Goal: Task Accomplishment & Management: Use online tool/utility

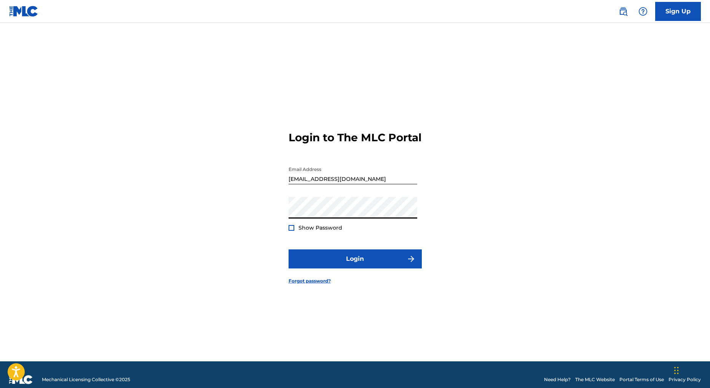
click at [291, 231] on div at bounding box center [292, 228] width 6 height 6
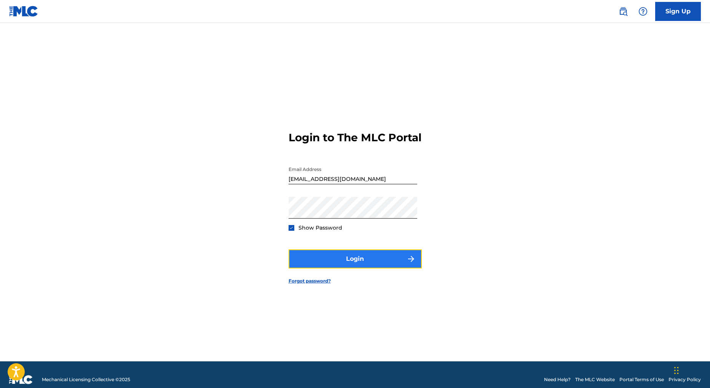
click at [350, 268] on button "Login" at bounding box center [355, 258] width 133 height 19
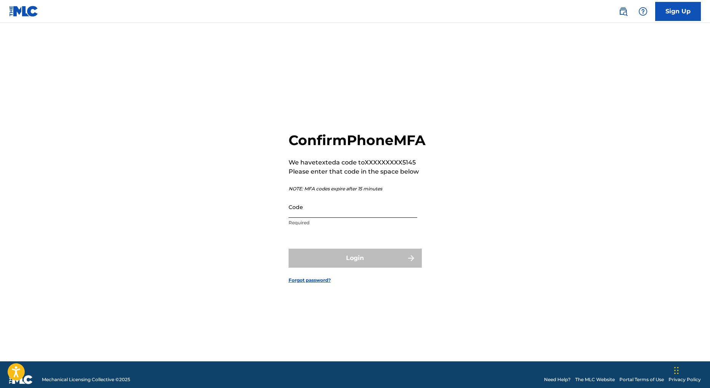
click at [324, 218] on input "Code" at bounding box center [353, 207] width 129 height 22
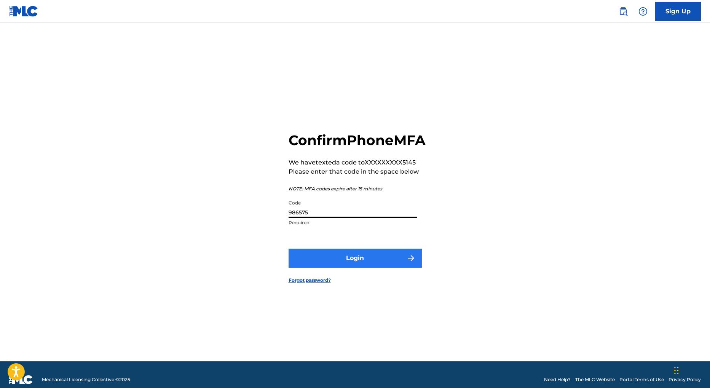
type input "986575"
click at [356, 268] on button "Login" at bounding box center [355, 258] width 133 height 19
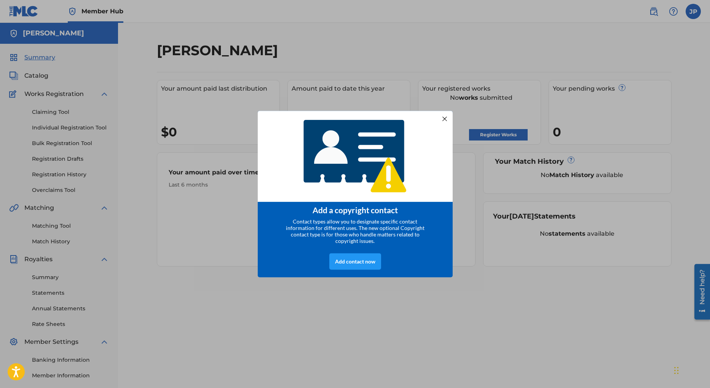
click at [446, 117] on div at bounding box center [444, 118] width 10 height 10
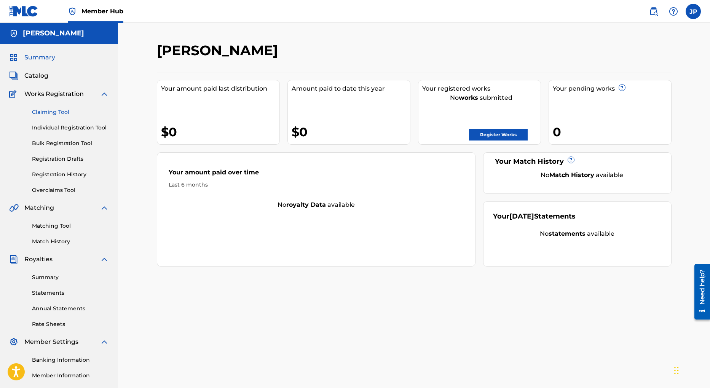
click at [49, 111] on link "Claiming Tool" at bounding box center [70, 112] width 77 height 8
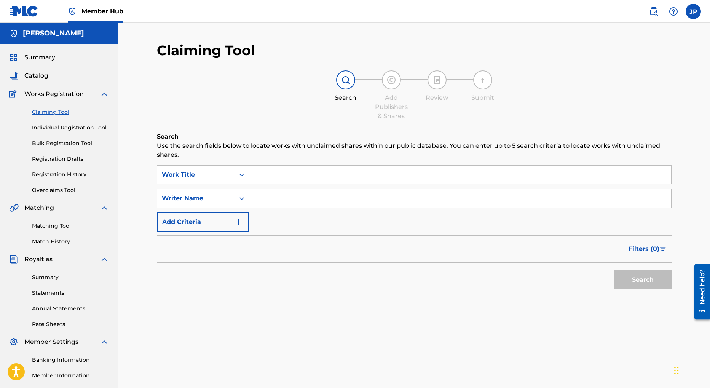
click at [264, 174] on input "Search Form" at bounding box center [460, 175] width 422 height 18
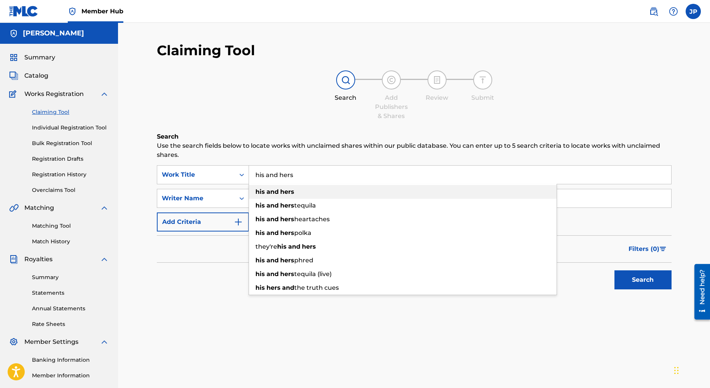
type input "his and hers"
click at [292, 192] on strong "hers" at bounding box center [287, 191] width 14 height 7
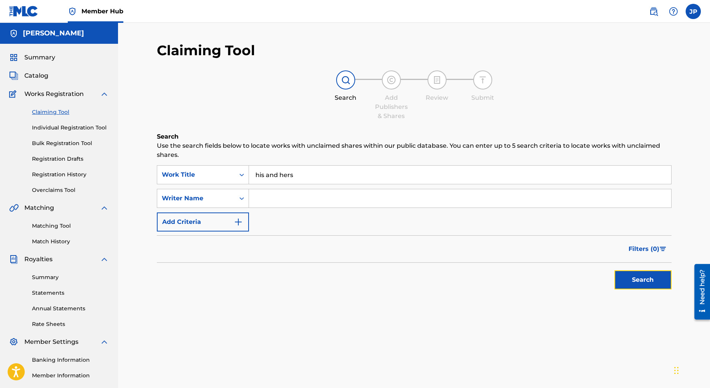
drag, startPoint x: 651, startPoint y: 281, endPoint x: 614, endPoint y: 272, distance: 37.9
click at [651, 281] on button "Search" at bounding box center [643, 279] width 57 height 19
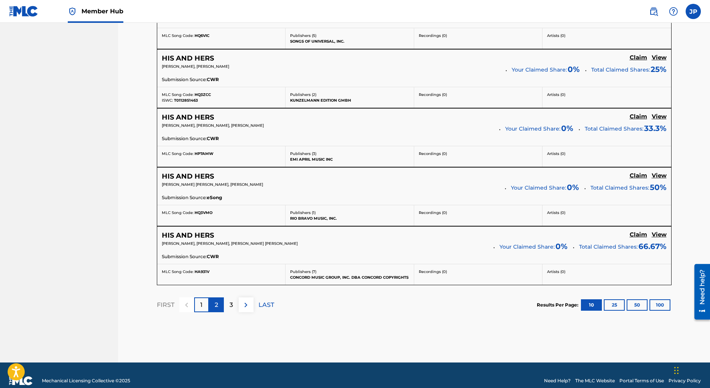
scroll to position [596, 0]
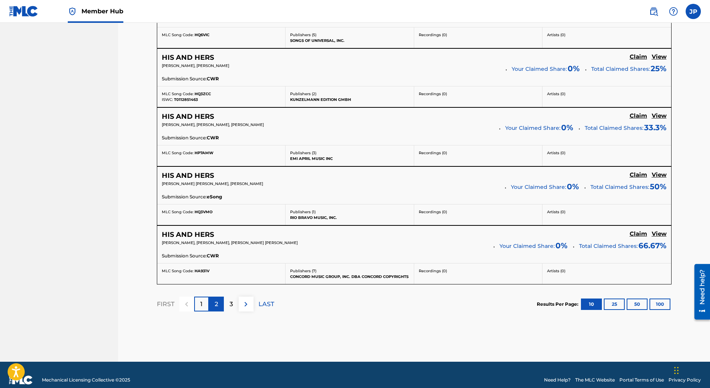
click at [215, 306] on p "2" at bounding box center [216, 304] width 3 height 9
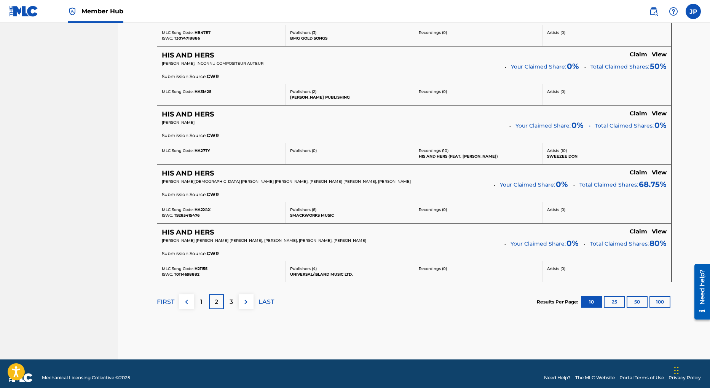
scroll to position [612, 0]
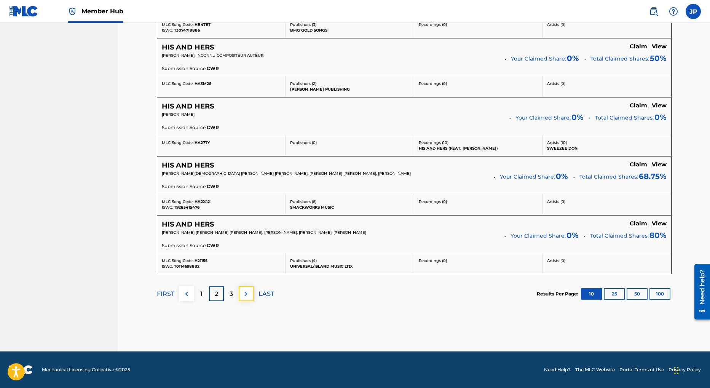
click at [247, 294] on img at bounding box center [245, 293] width 9 height 9
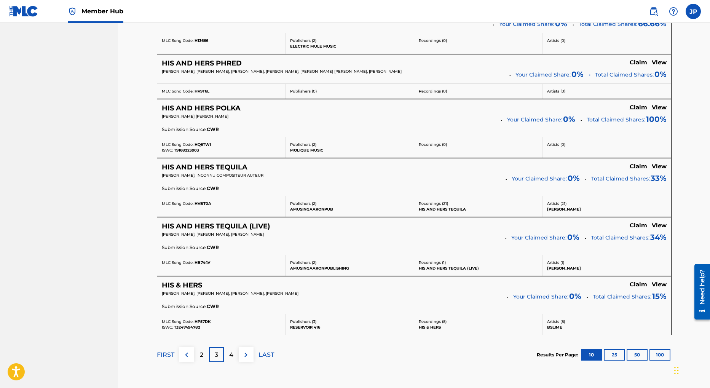
scroll to position [555, 0]
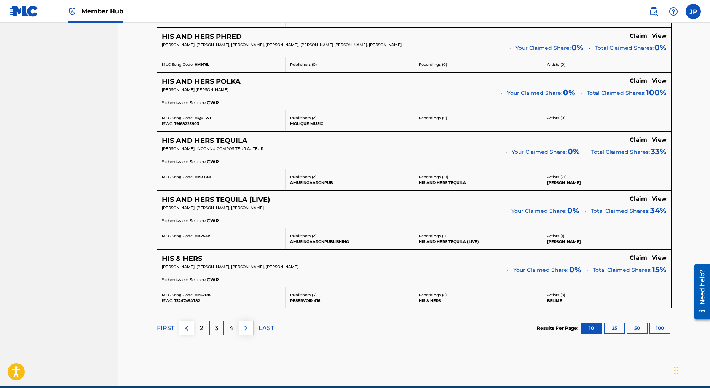
click at [246, 328] on img at bounding box center [245, 328] width 9 height 9
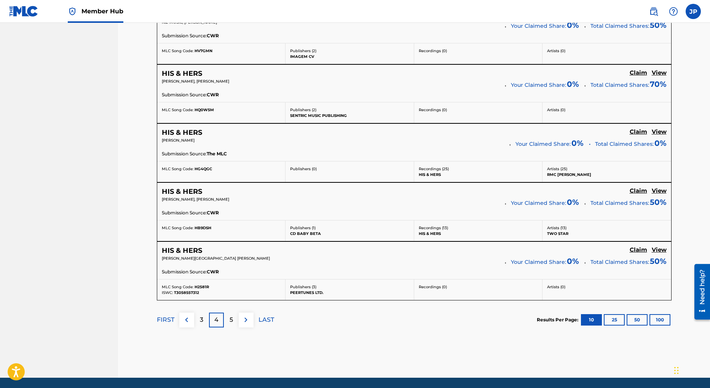
scroll to position [604, 0]
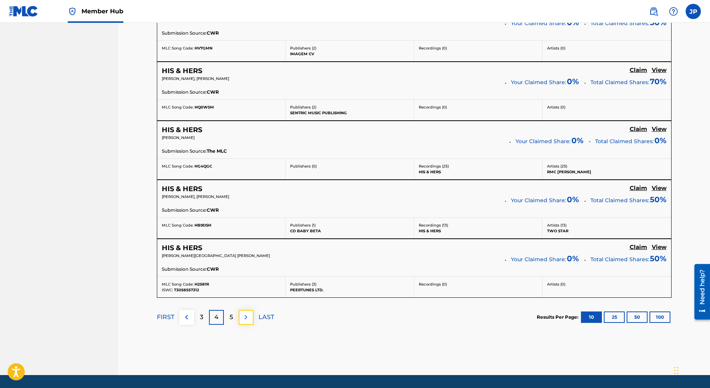
click at [246, 318] on img at bounding box center [245, 317] width 9 height 9
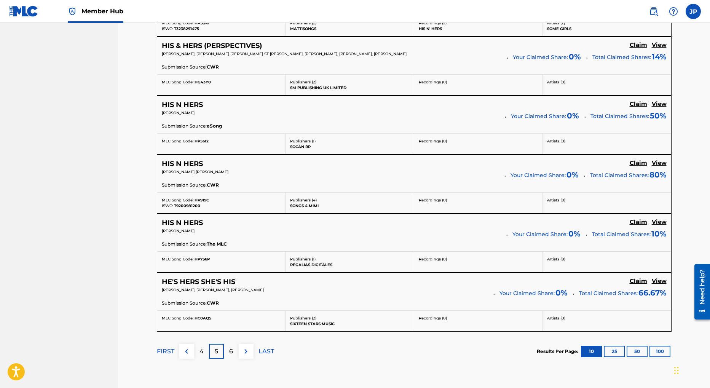
scroll to position [595, 0]
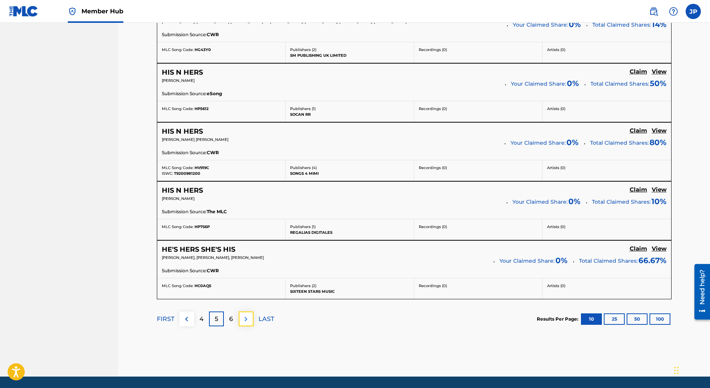
click at [244, 319] on img at bounding box center [245, 319] width 9 height 9
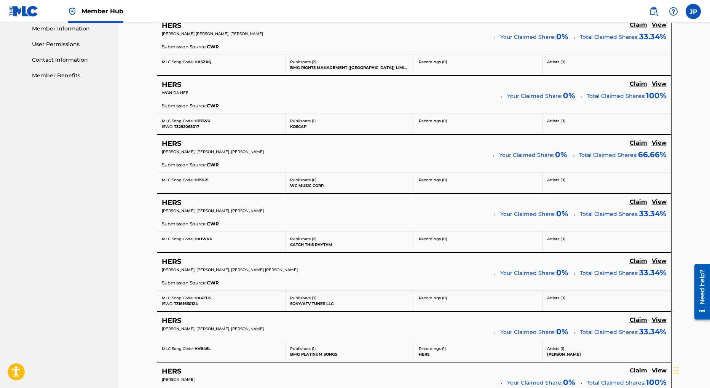
scroll to position [613, 0]
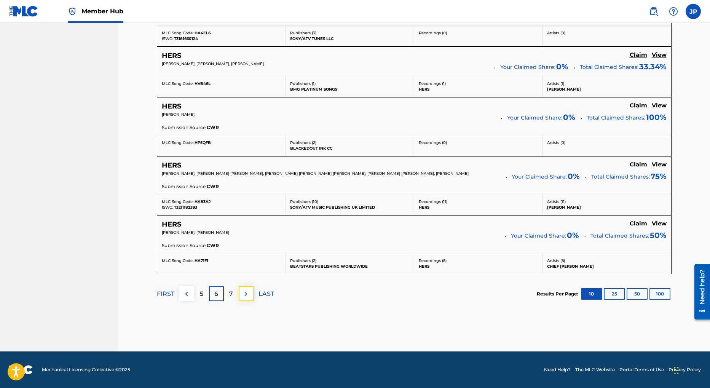
click at [245, 294] on img at bounding box center [245, 293] width 9 height 9
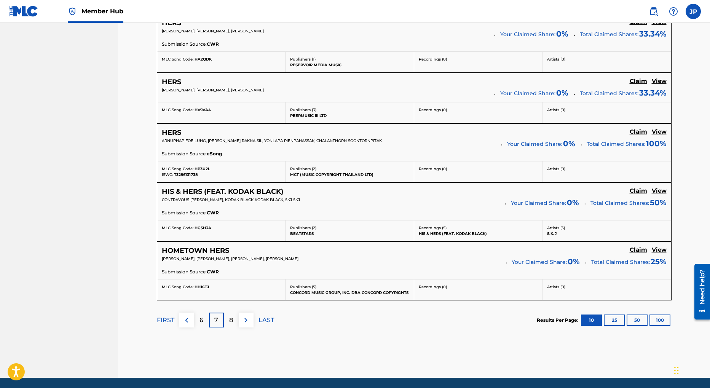
scroll to position [612, 0]
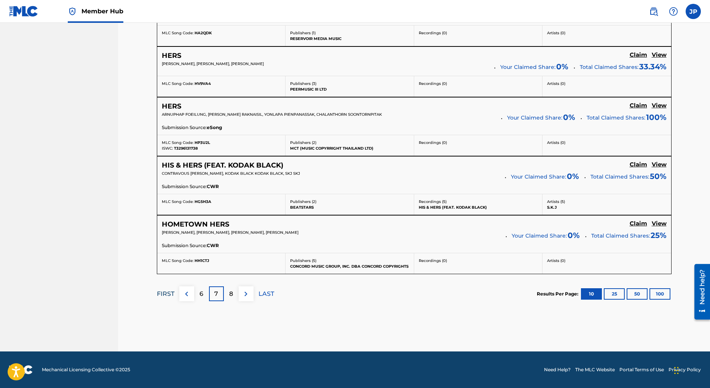
click at [173, 294] on p "FIRST" at bounding box center [166, 293] width 18 height 9
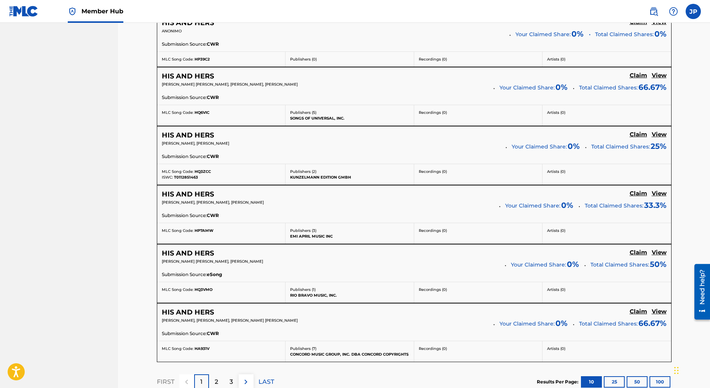
scroll to position [533, 0]
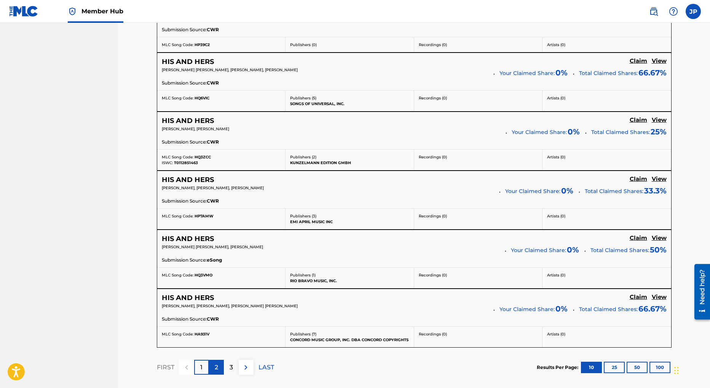
click at [219, 369] on div "2" at bounding box center [216, 367] width 15 height 15
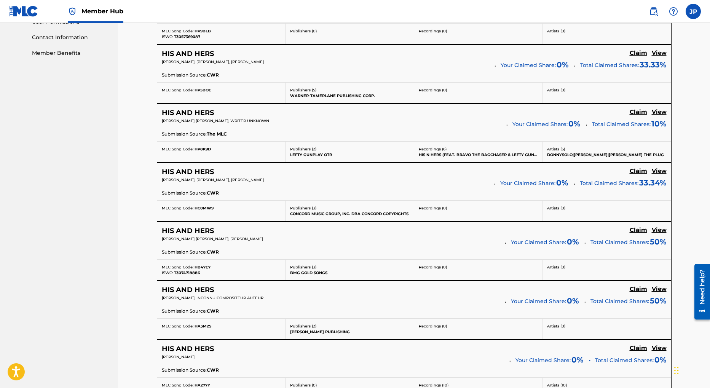
scroll to position [612, 0]
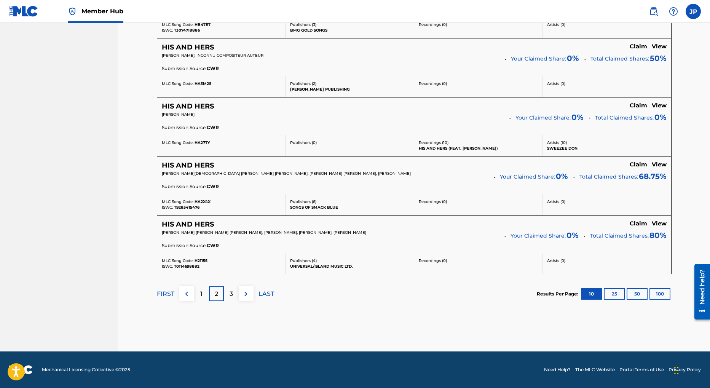
click at [227, 293] on div "3" at bounding box center [231, 293] width 15 height 15
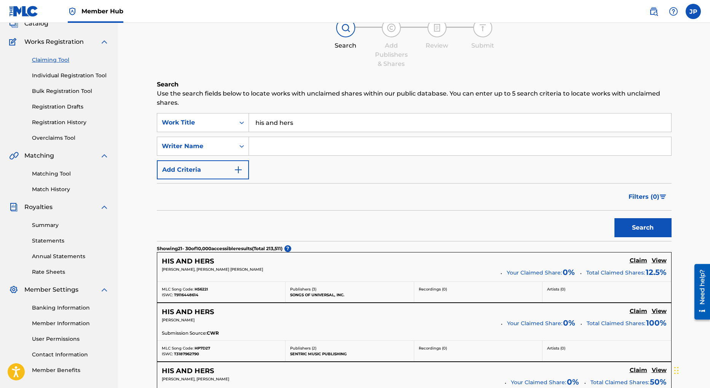
scroll to position [50, 0]
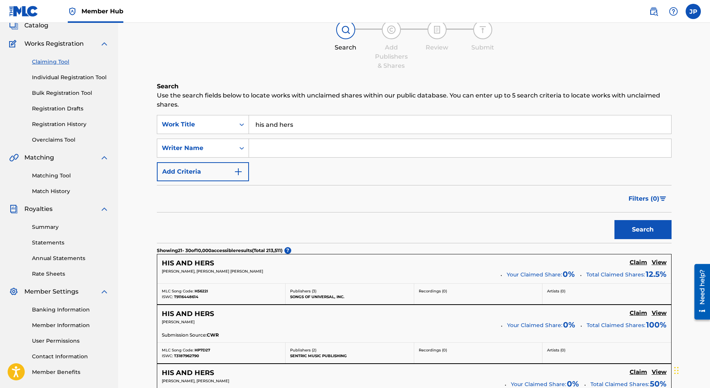
click at [275, 149] on input "Search Form" at bounding box center [460, 148] width 422 height 18
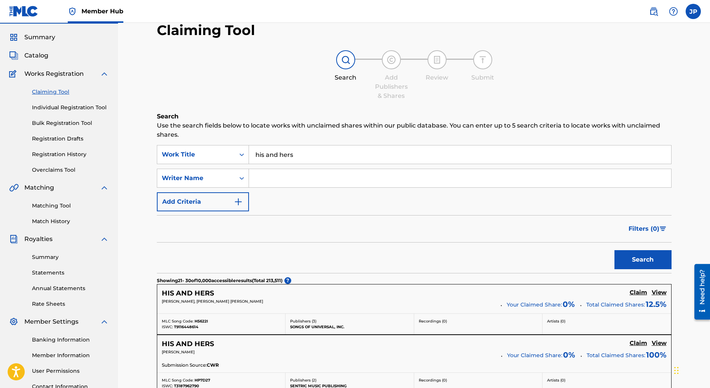
scroll to position [0, 0]
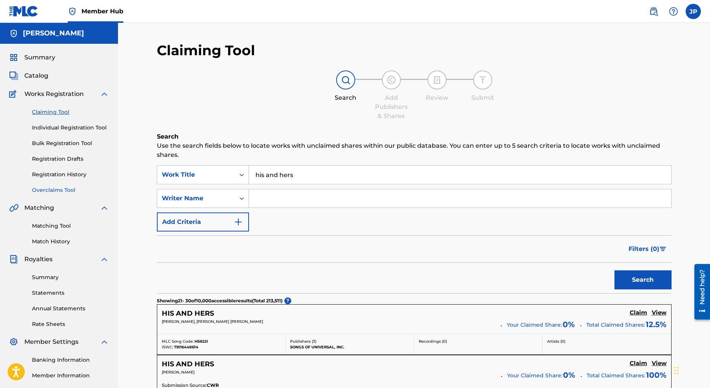
click at [64, 190] on link "Overclaims Tool" at bounding box center [70, 190] width 77 height 8
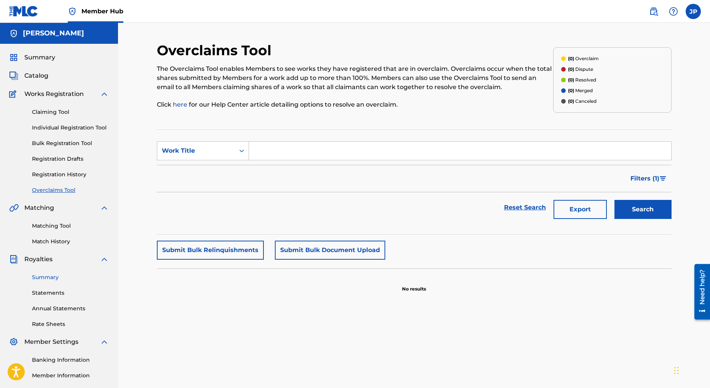
click at [56, 277] on link "Summary" at bounding box center [70, 277] width 77 height 8
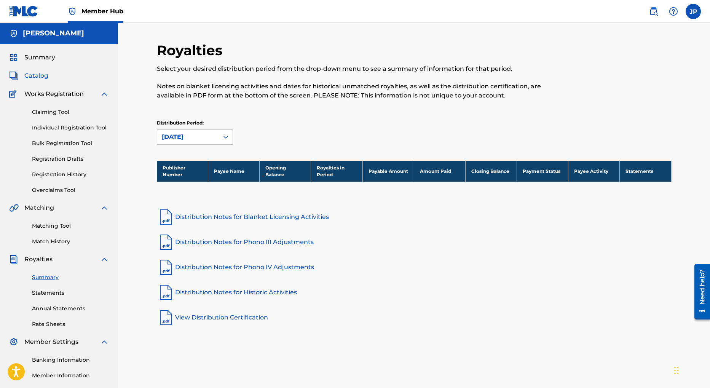
click at [33, 76] on span "Catalog" at bounding box center [36, 75] width 24 height 9
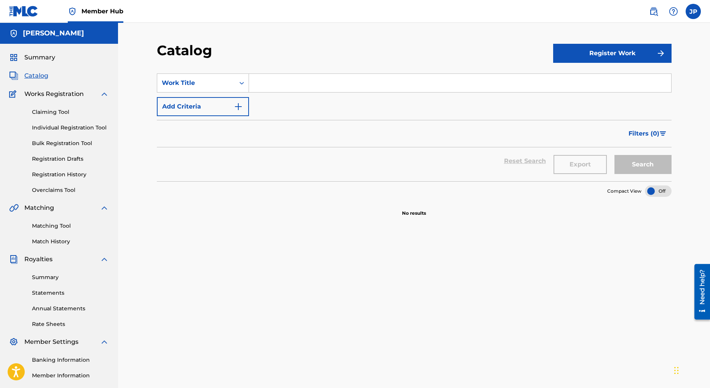
click at [280, 85] on input "Search Form" at bounding box center [460, 83] width 422 height 18
type input "his and hers"
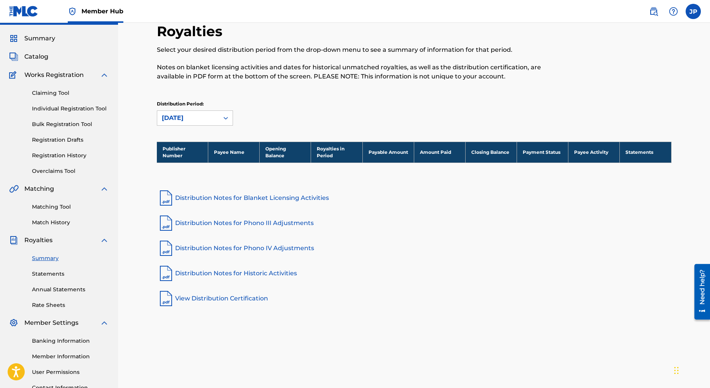
scroll to position [20, 0]
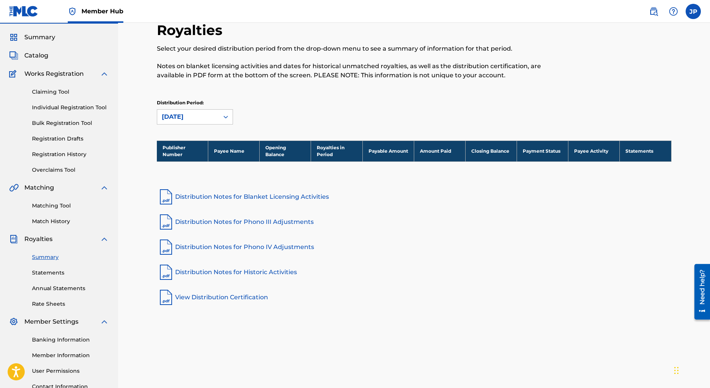
click at [237, 271] on link "Distribution Notes for Historic Activities" at bounding box center [414, 272] width 515 height 18
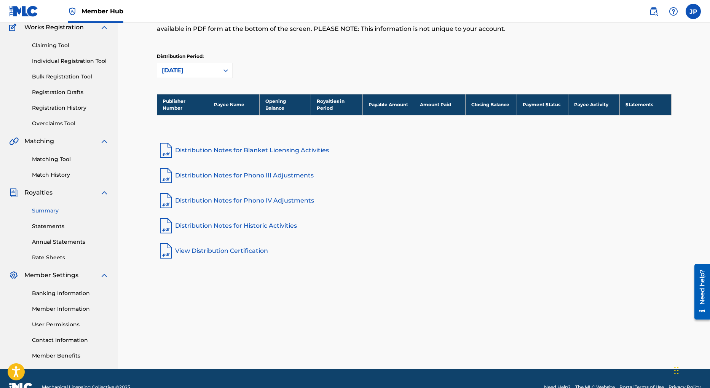
scroll to position [73, 0]
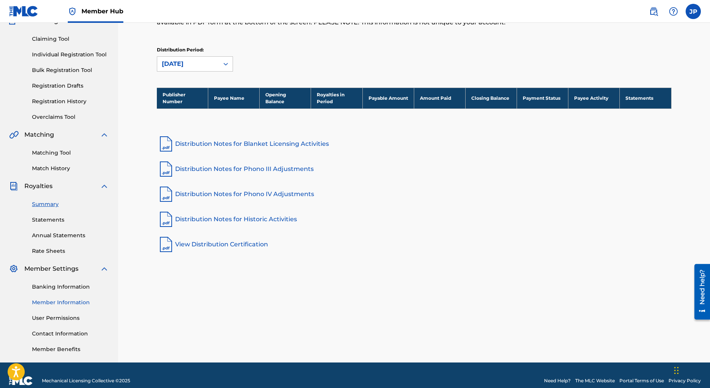
click at [78, 304] on link "Member Information" at bounding box center [70, 303] width 77 height 8
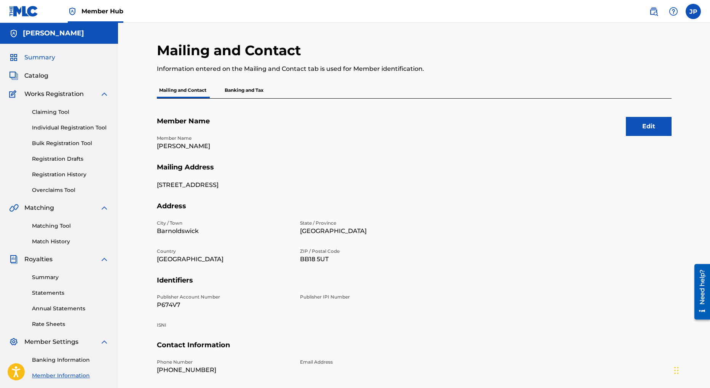
click at [37, 59] on span "Summary" at bounding box center [39, 57] width 31 height 9
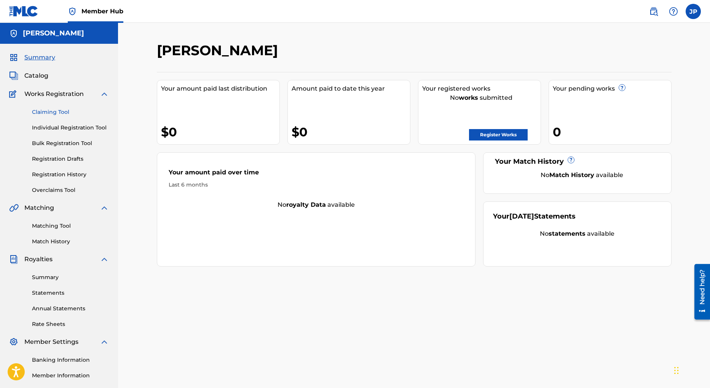
click at [55, 111] on link "Claiming Tool" at bounding box center [70, 112] width 77 height 8
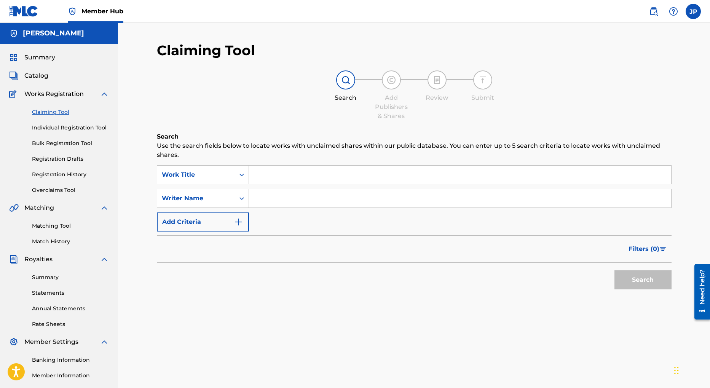
click at [287, 178] on input "Search Form" at bounding box center [460, 175] width 422 height 18
paste input "ALTO WORK OUT"
drag, startPoint x: 653, startPoint y: 282, endPoint x: 645, endPoint y: 281, distance: 8.4
click at [653, 282] on button "Search" at bounding box center [643, 279] width 57 height 19
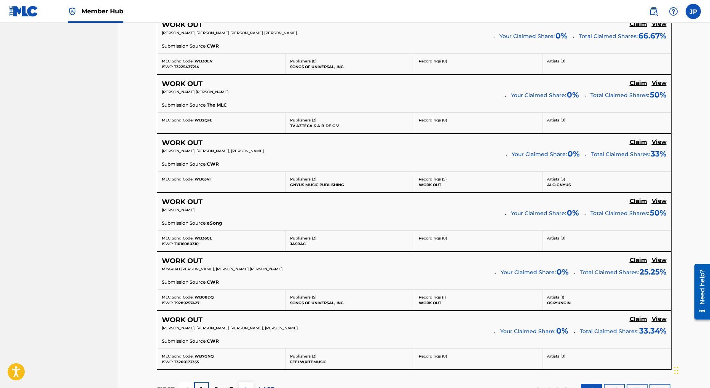
scroll to position [620, 0]
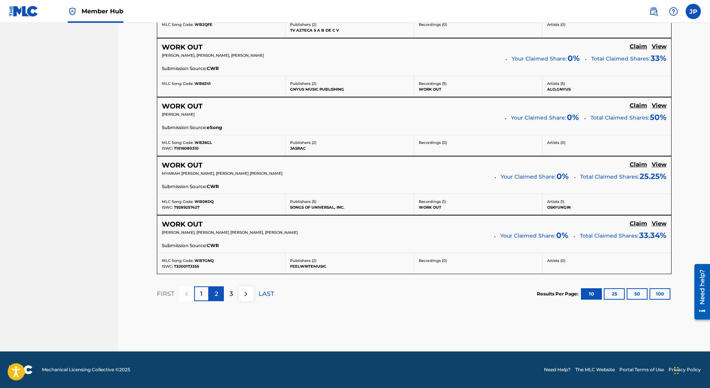
click at [214, 291] on div "2" at bounding box center [216, 293] width 15 height 15
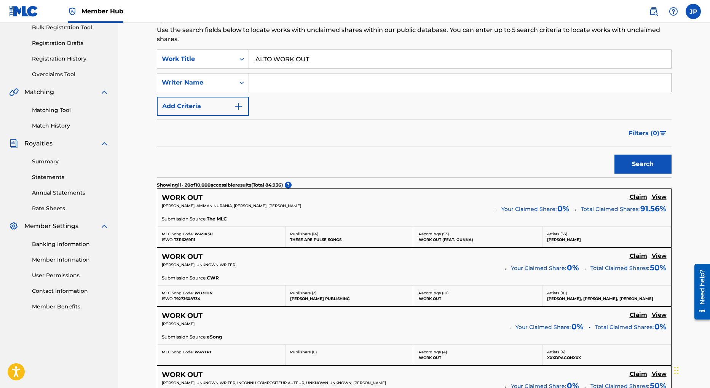
scroll to position [0, 0]
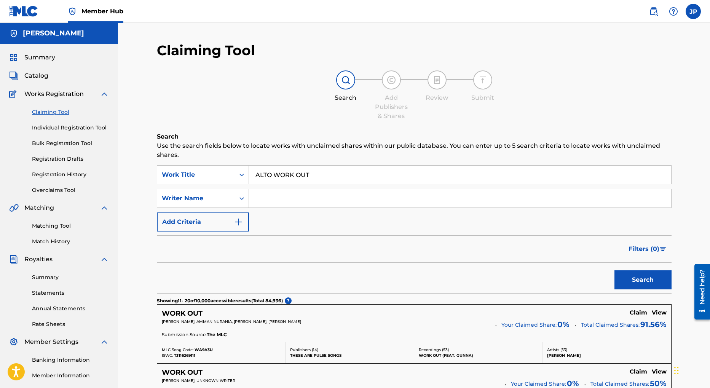
click at [302, 178] on input "ALTO WORK OUT" at bounding box center [460, 175] width 422 height 18
click at [301, 178] on input "ALTO WORK OUT" at bounding box center [460, 175] width 422 height 18
type input "ipanema beach"
click at [296, 193] on strong "beach" at bounding box center [294, 191] width 19 height 7
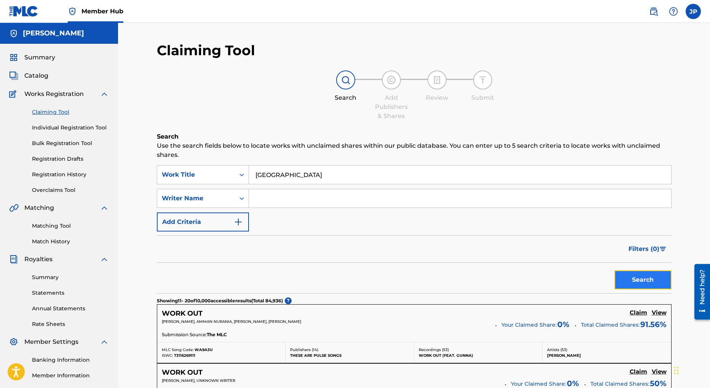
click at [643, 282] on button "Search" at bounding box center [643, 279] width 57 height 19
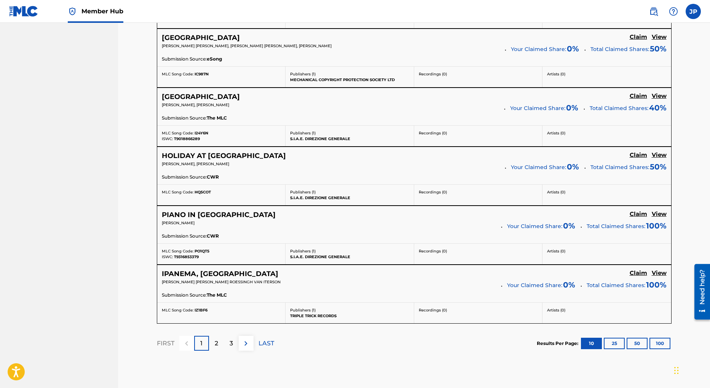
scroll to position [604, 0]
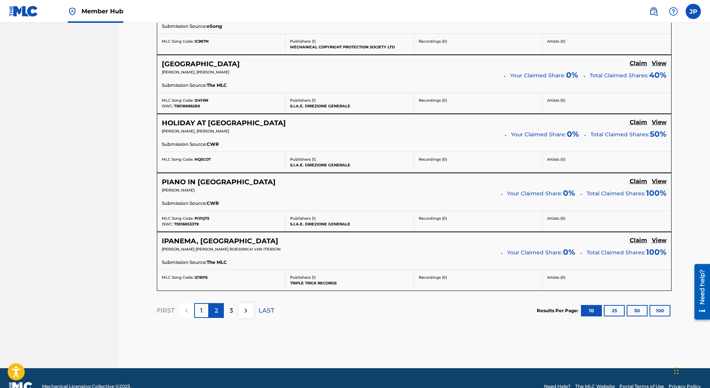
click at [212, 311] on div "2" at bounding box center [216, 310] width 15 height 15
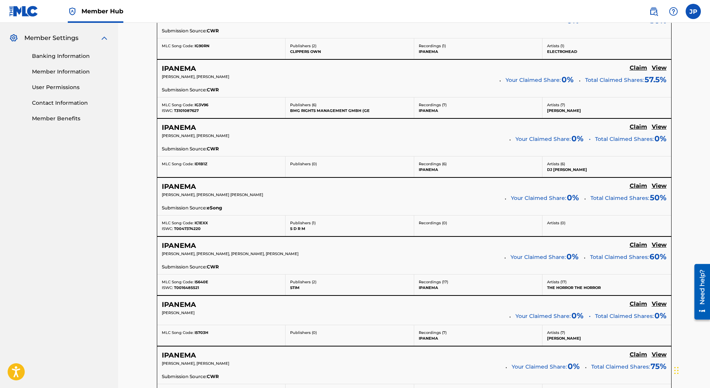
scroll to position [582, 0]
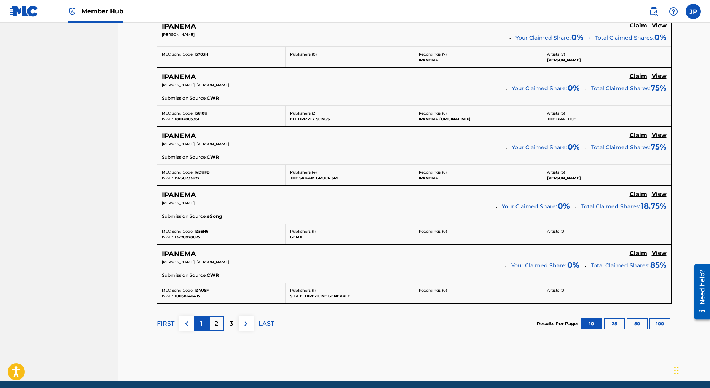
click at [204, 325] on div "1" at bounding box center [201, 323] width 15 height 15
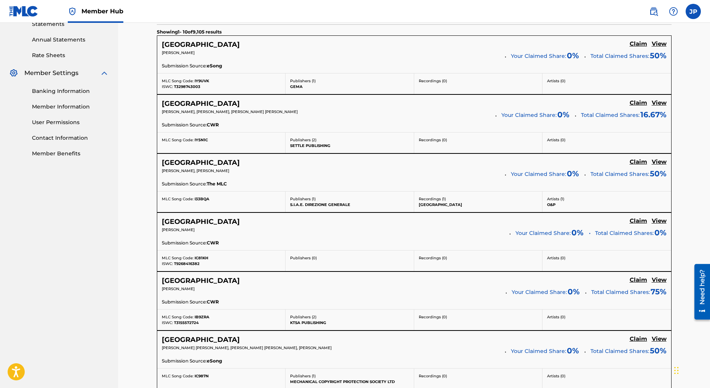
scroll to position [271, 0]
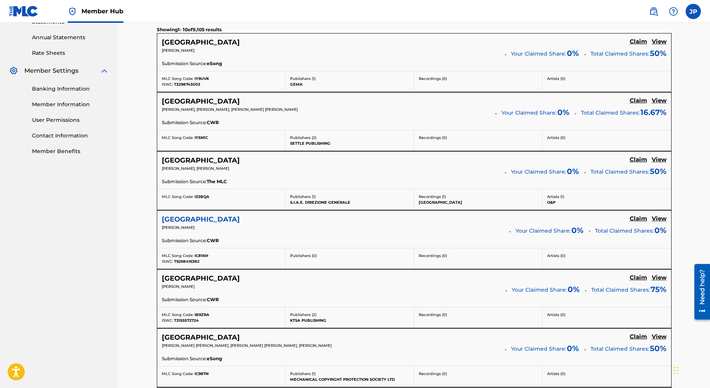
click at [193, 217] on h5 "IPANEMA BEACH" at bounding box center [201, 219] width 78 height 9
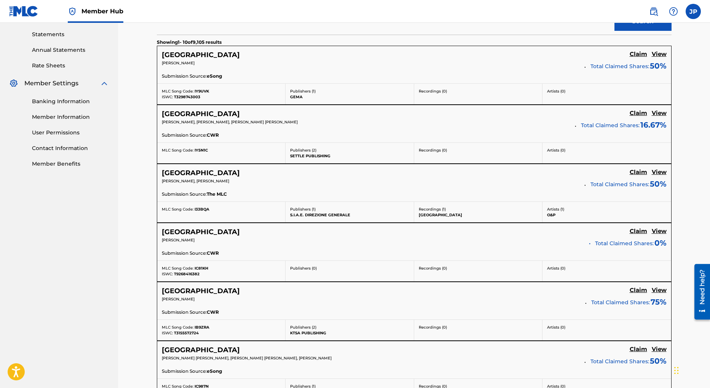
scroll to position [256, 0]
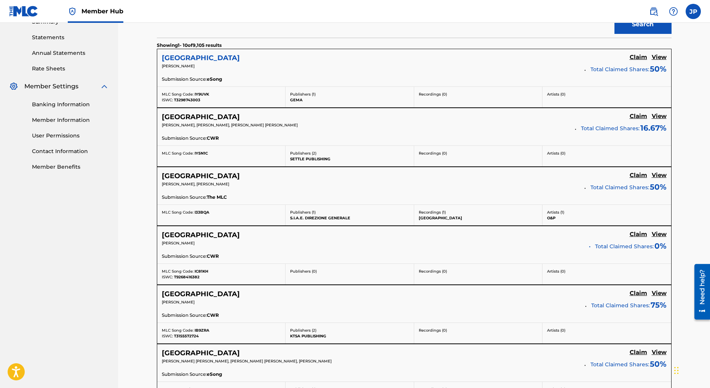
click at [197, 57] on h5 "IPANEMA BEACH" at bounding box center [201, 58] width 78 height 9
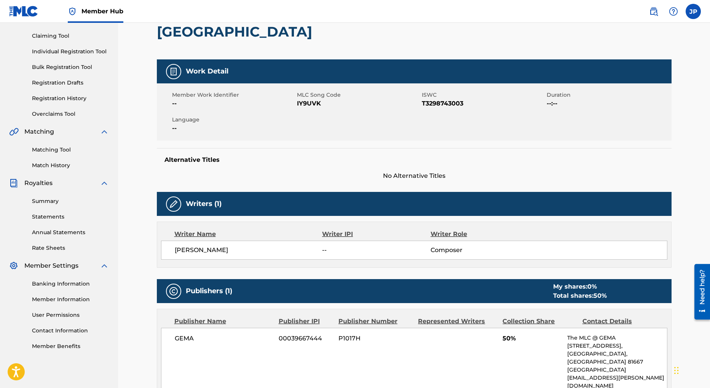
scroll to position [32, 0]
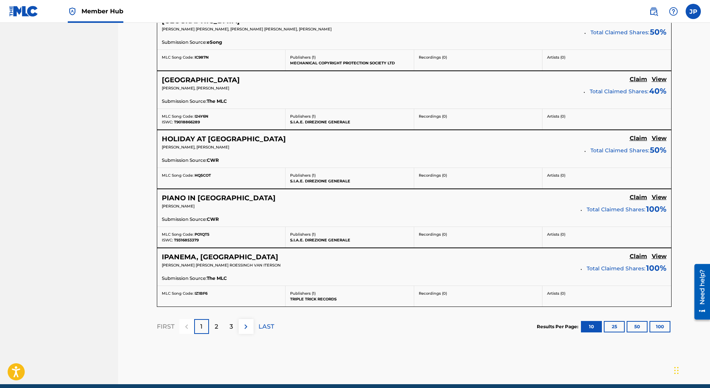
scroll to position [620, 0]
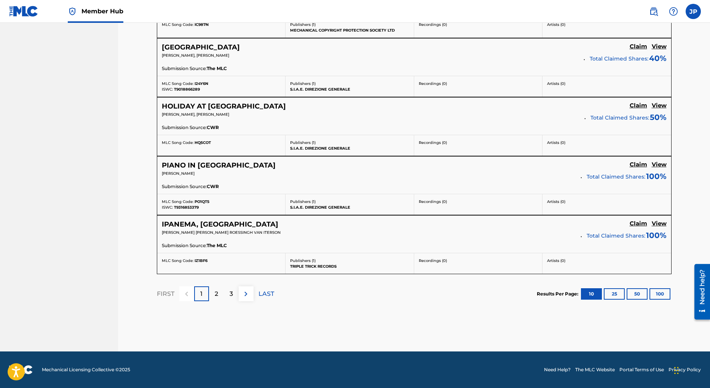
click at [219, 295] on div "2" at bounding box center [216, 293] width 15 height 15
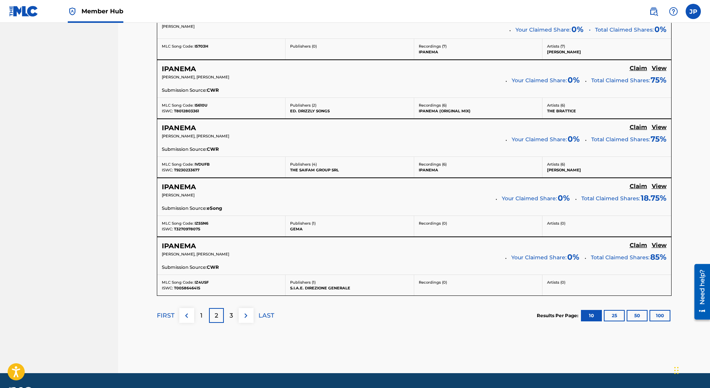
scroll to position [612, 0]
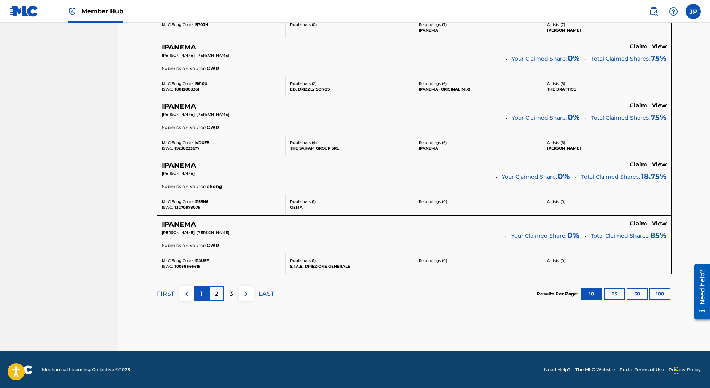
click at [201, 295] on p "1" at bounding box center [201, 293] width 2 height 9
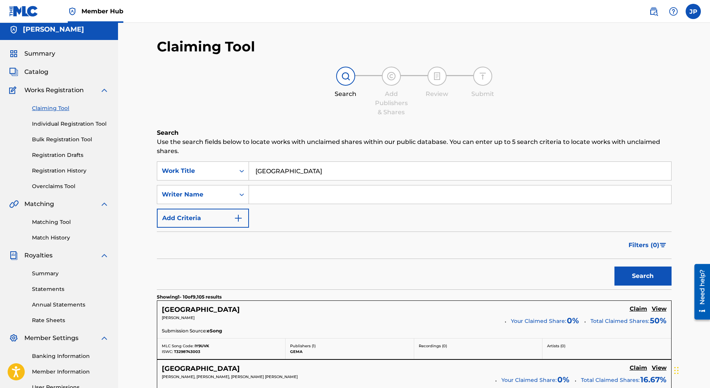
scroll to position [4, 0]
click at [59, 221] on link "Matching Tool" at bounding box center [70, 222] width 77 height 8
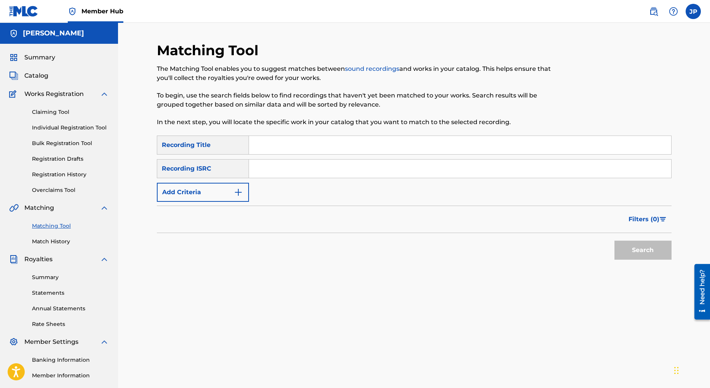
click at [311, 145] on input "Search Form" at bounding box center [460, 145] width 422 height 18
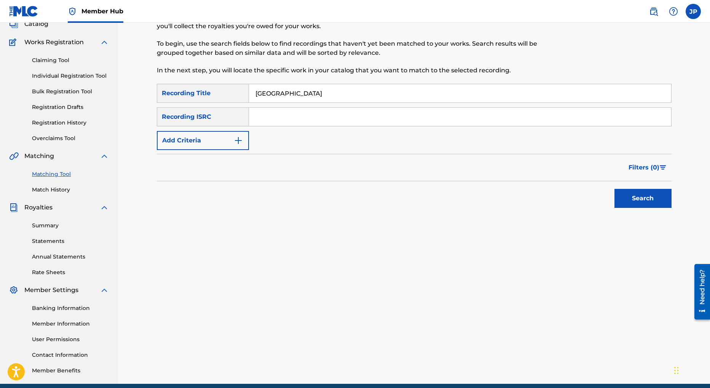
scroll to position [57, 0]
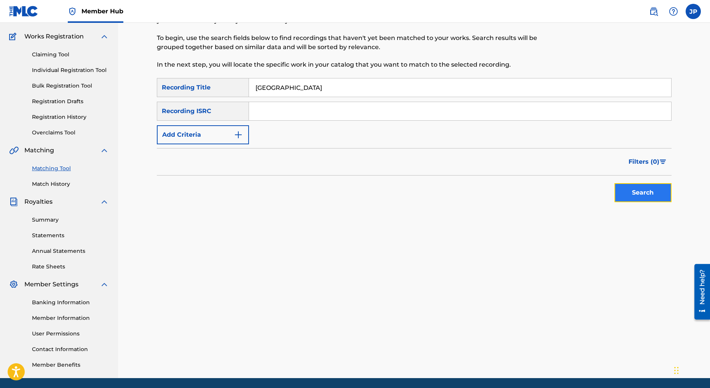
click at [643, 191] on button "Search" at bounding box center [643, 192] width 57 height 19
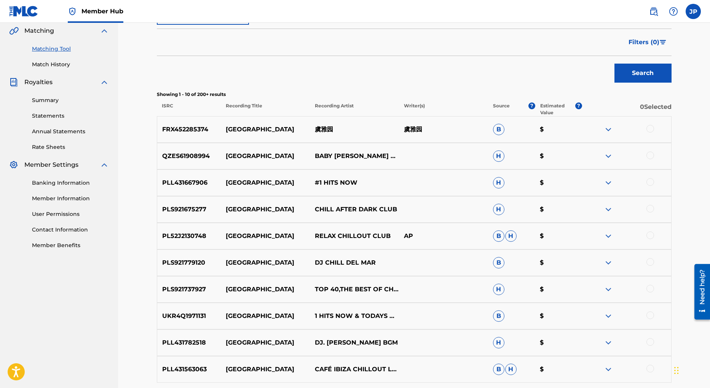
scroll to position [265, 0]
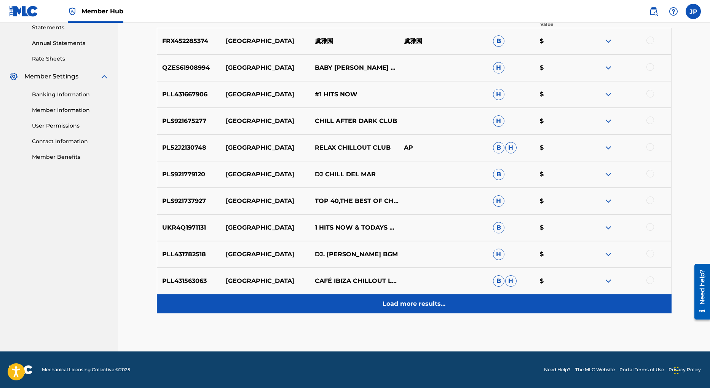
click at [422, 305] on p "Load more results..." at bounding box center [414, 303] width 63 height 9
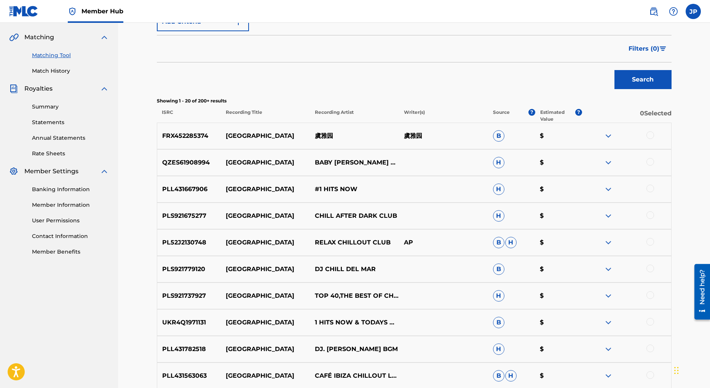
scroll to position [222, 0]
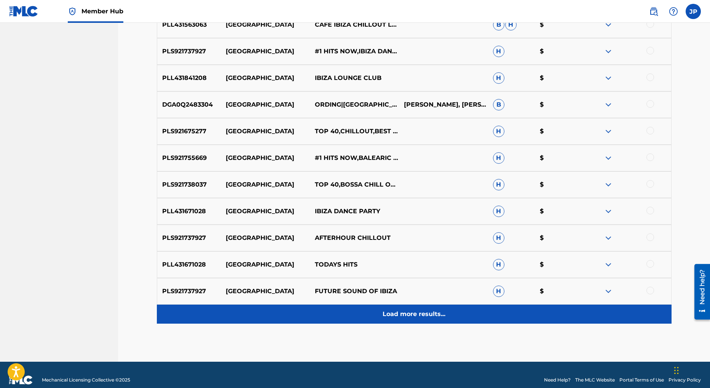
click at [422, 314] on p "Load more results..." at bounding box center [414, 314] width 63 height 9
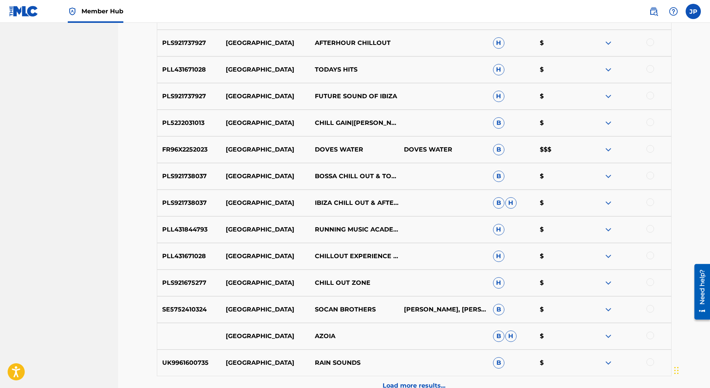
scroll to position [745, 0]
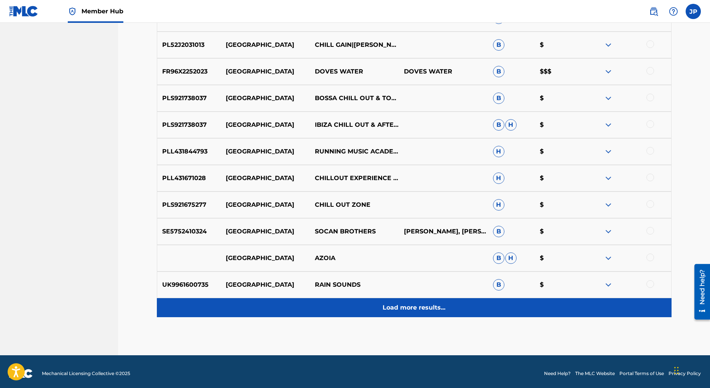
click at [404, 308] on p "Load more results..." at bounding box center [414, 307] width 63 height 9
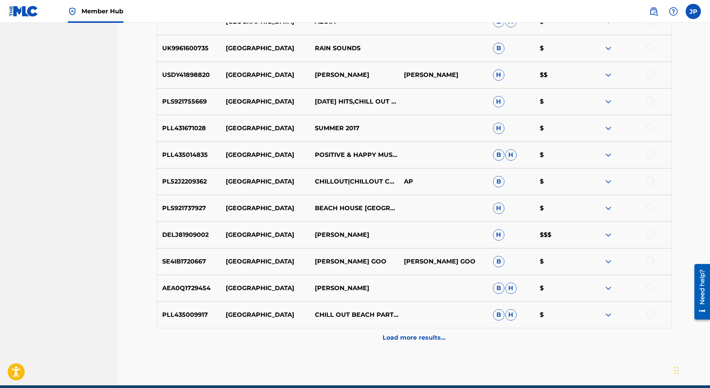
scroll to position [1041, 0]
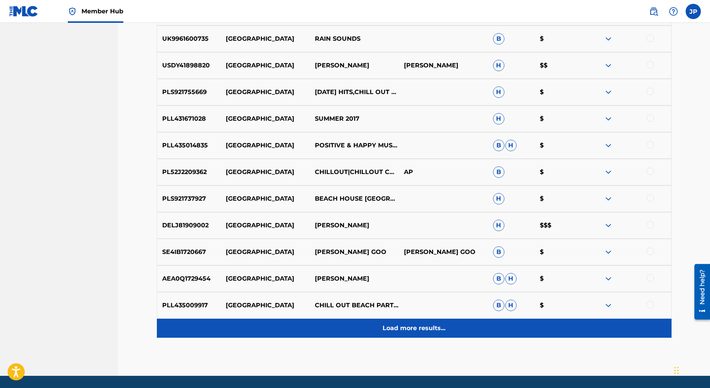
click at [406, 331] on p "Load more results..." at bounding box center [414, 328] width 63 height 9
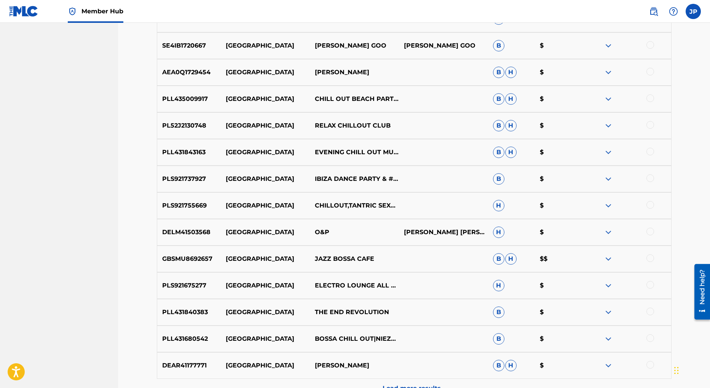
scroll to position [1332, 0]
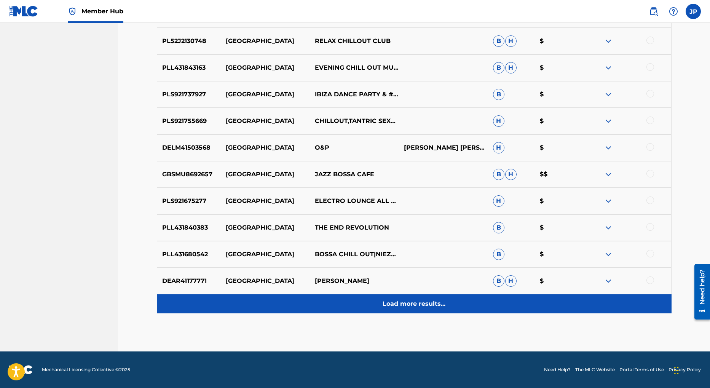
click at [415, 305] on p "Load more results..." at bounding box center [414, 303] width 63 height 9
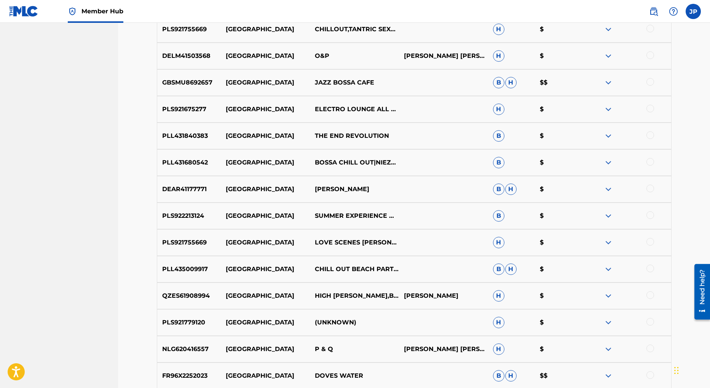
scroll to position [1598, 0]
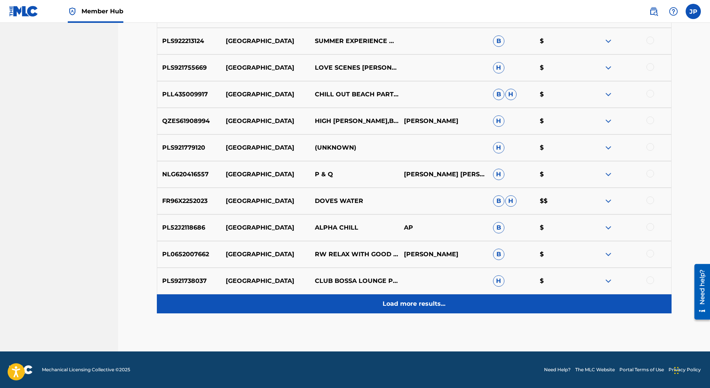
click at [413, 305] on p "Load more results..." at bounding box center [414, 303] width 63 height 9
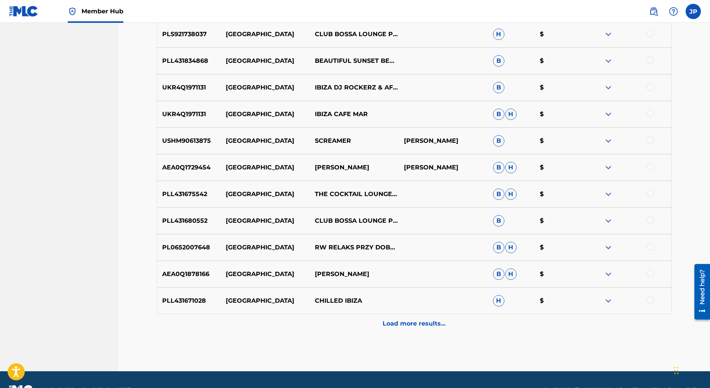
scroll to position [1853, 0]
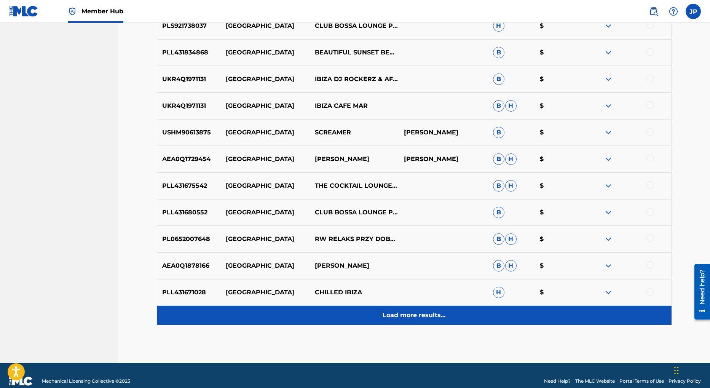
click at [418, 316] on p "Load more results..." at bounding box center [414, 315] width 63 height 9
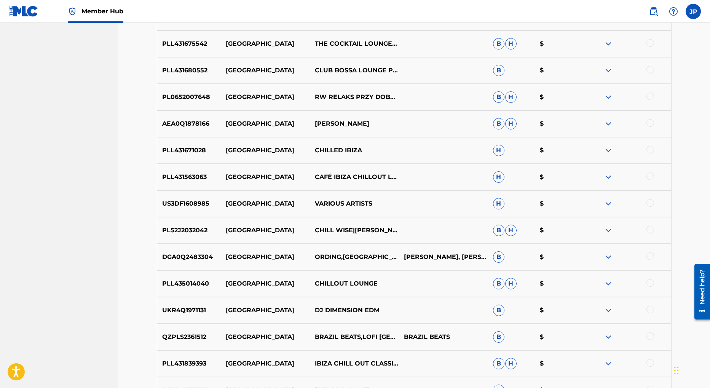
scroll to position [2131, 0]
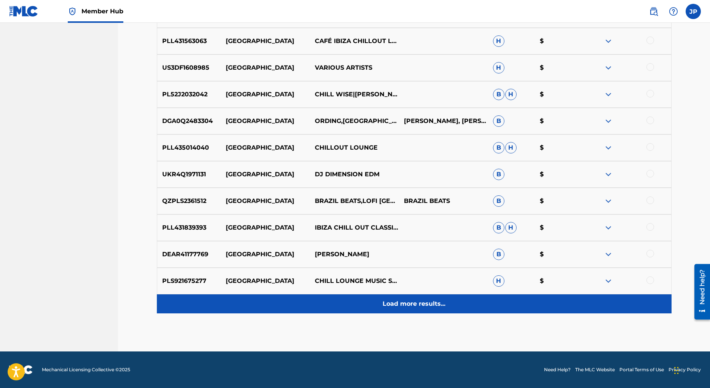
click at [420, 305] on p "Load more results..." at bounding box center [414, 303] width 63 height 9
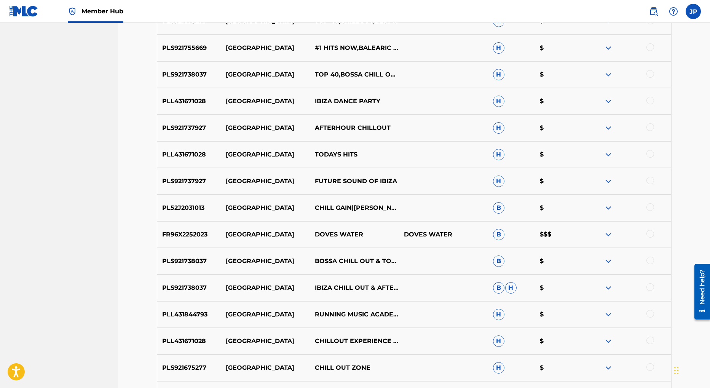
scroll to position [0, 0]
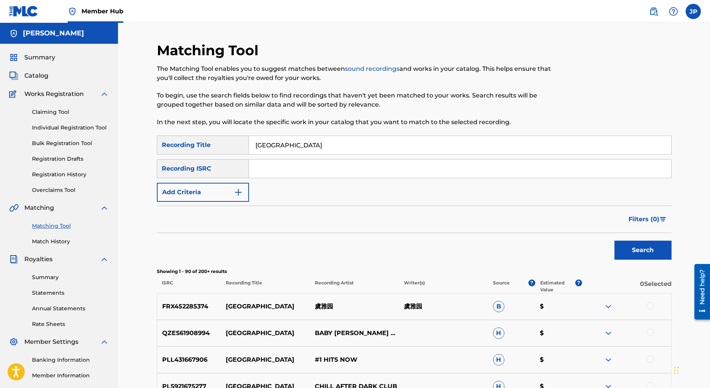
click at [273, 148] on input "ipanema beach" at bounding box center [460, 145] width 422 height 18
click at [615, 241] on button "Search" at bounding box center [643, 250] width 57 height 19
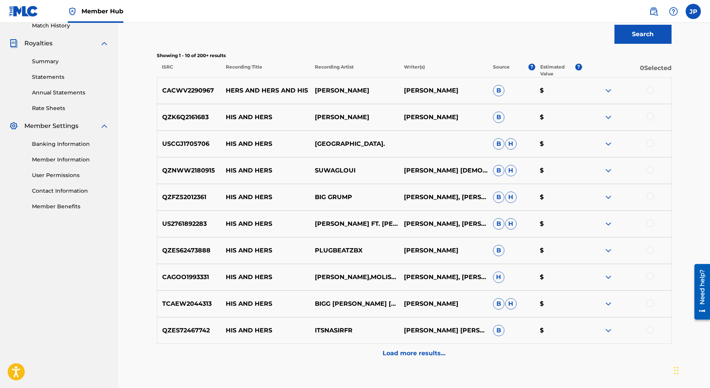
scroll to position [219, 0]
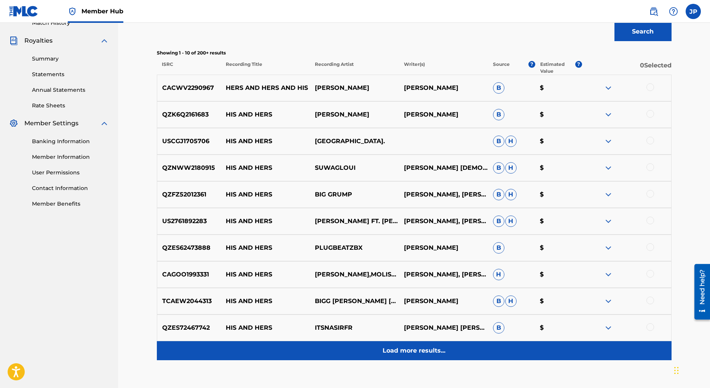
click at [416, 355] on p "Load more results..." at bounding box center [414, 350] width 63 height 9
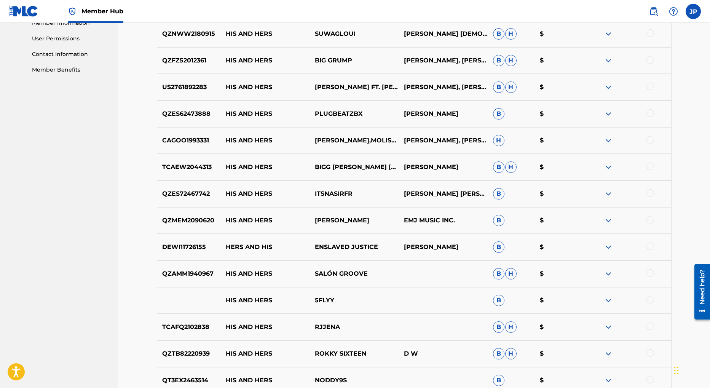
scroll to position [355, 0]
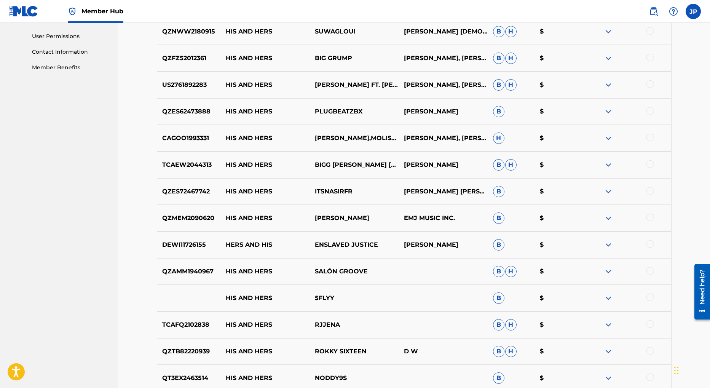
click at [500, 272] on span "B" at bounding box center [498, 271] width 11 height 11
click at [508, 272] on span "H" at bounding box center [510, 271] width 11 height 11
click at [610, 272] on img at bounding box center [608, 271] width 9 height 9
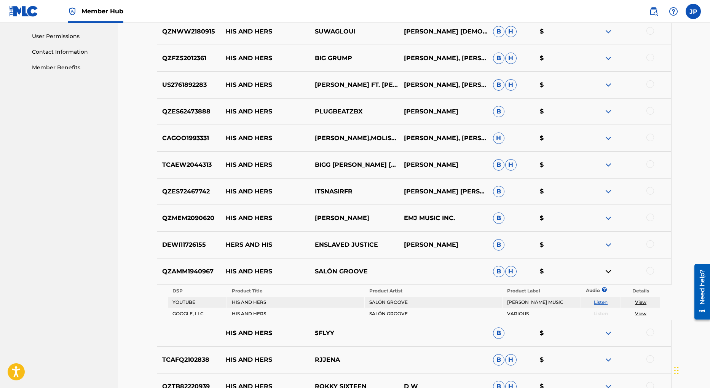
click at [609, 272] on img at bounding box center [608, 271] width 9 height 9
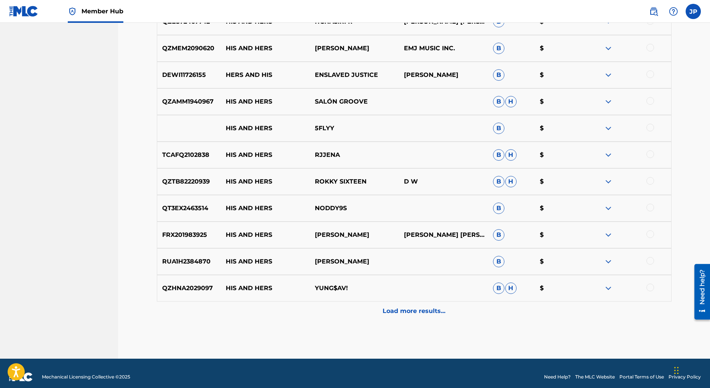
scroll to position [532, 0]
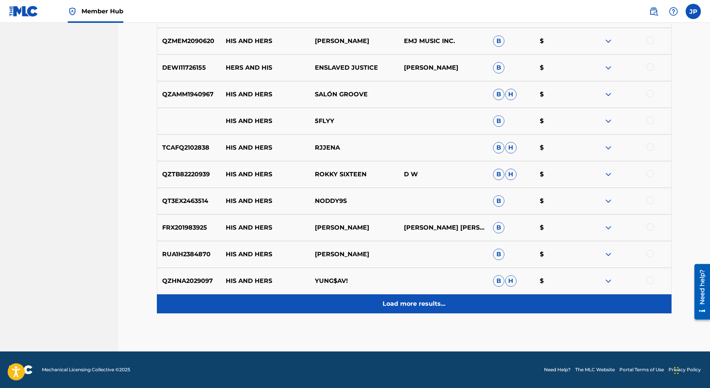
click at [409, 307] on p "Load more results..." at bounding box center [414, 303] width 63 height 9
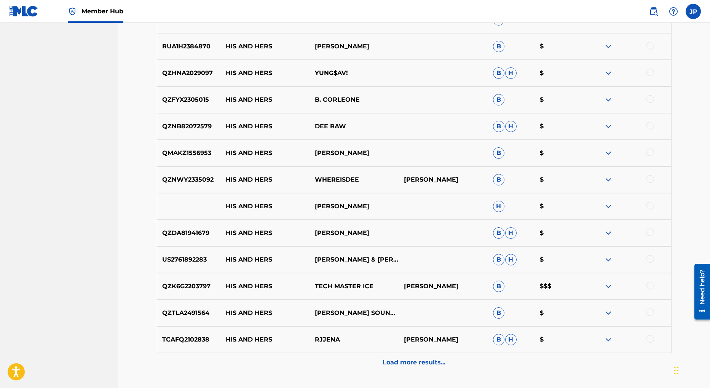
scroll to position [767, 0]
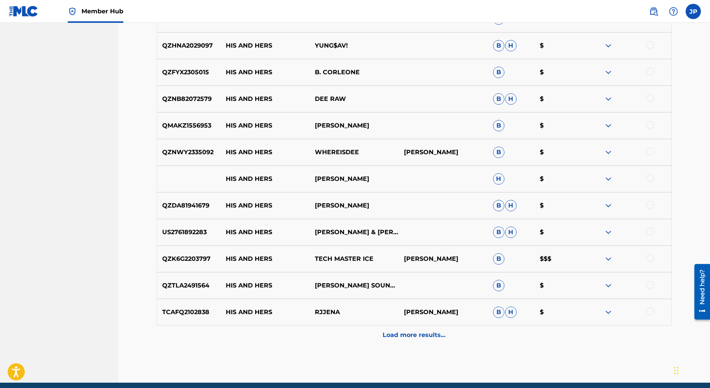
drag, startPoint x: 415, startPoint y: 337, endPoint x: 424, endPoint y: 318, distance: 20.1
click at [415, 336] on p "Load more results..." at bounding box center [414, 335] width 63 height 9
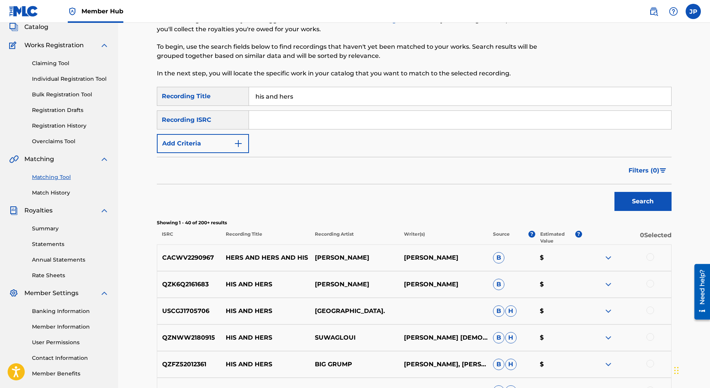
scroll to position [30, 0]
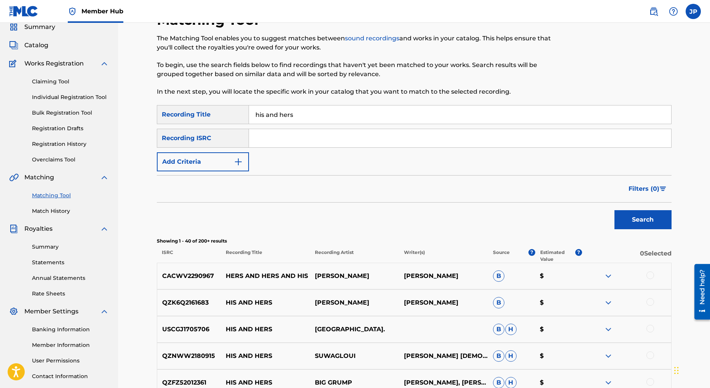
click at [292, 112] on input "his and hers" at bounding box center [460, 114] width 422 height 18
type input "alto work out"
click at [615, 210] on button "Search" at bounding box center [643, 219] width 57 height 19
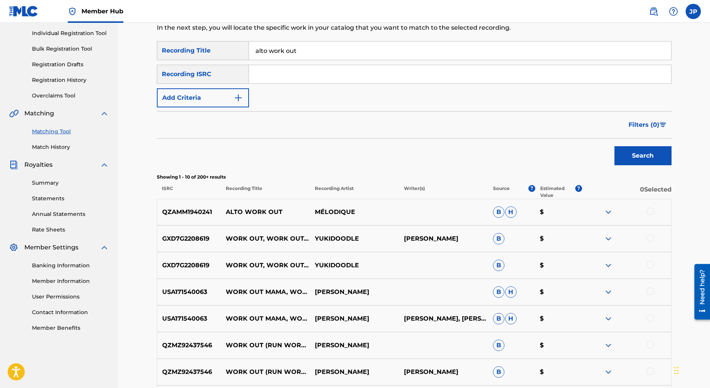
scroll to position [97, 0]
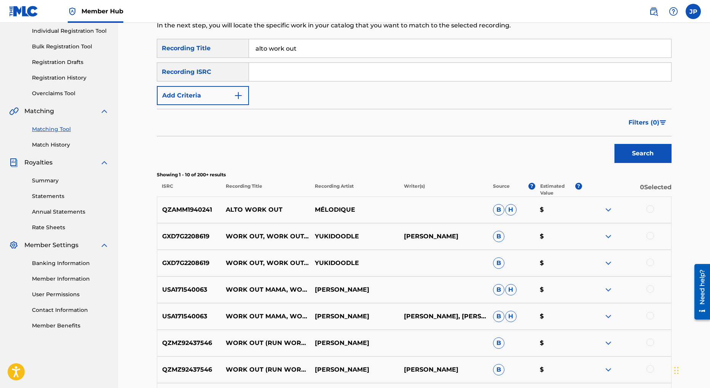
click at [609, 211] on img at bounding box center [608, 209] width 9 height 9
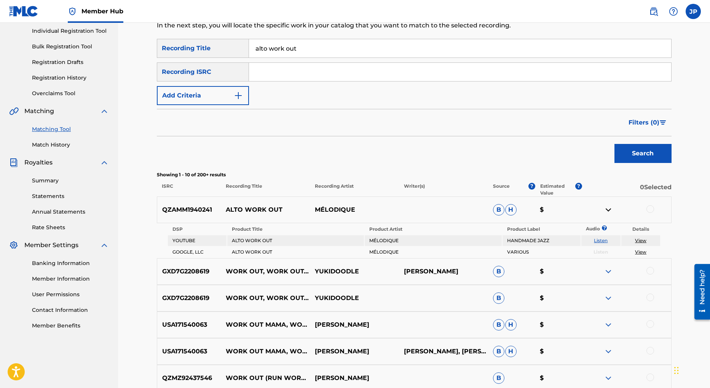
click at [607, 210] on img at bounding box center [608, 209] width 9 height 9
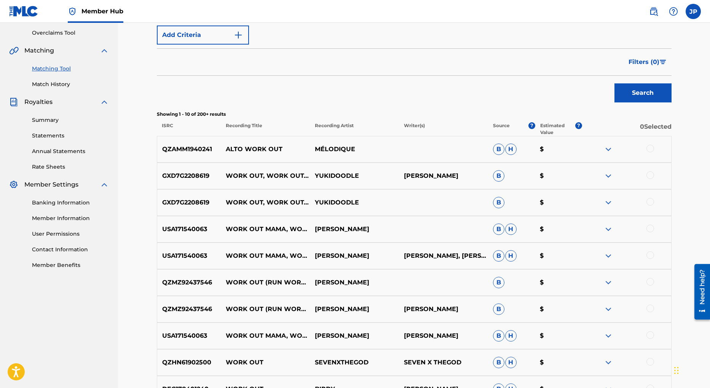
scroll to position [265, 0]
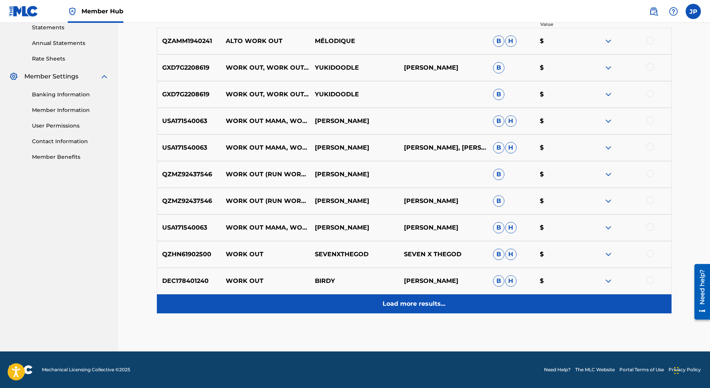
click at [417, 304] on p "Load more results..." at bounding box center [414, 303] width 63 height 9
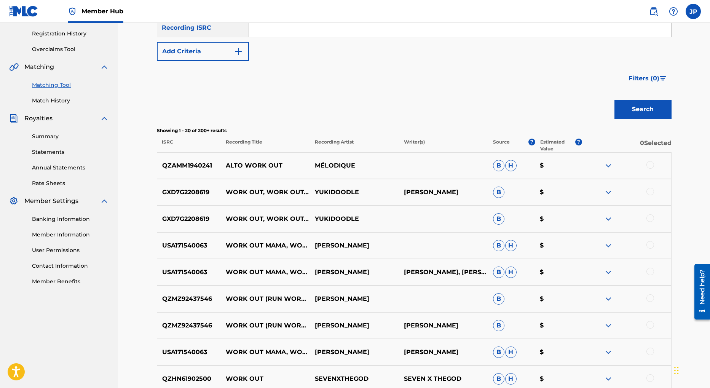
scroll to position [125, 0]
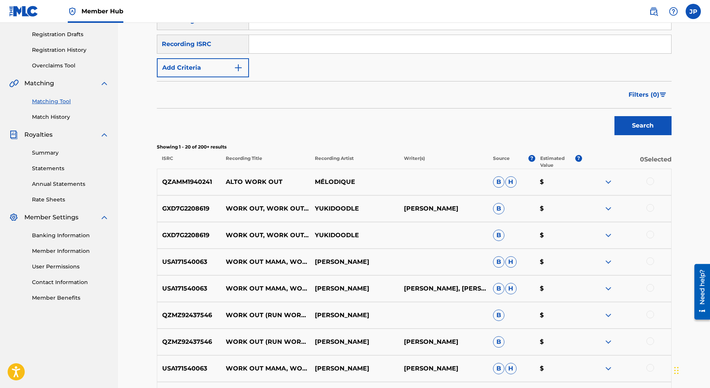
click at [608, 180] on img at bounding box center [608, 181] width 9 height 9
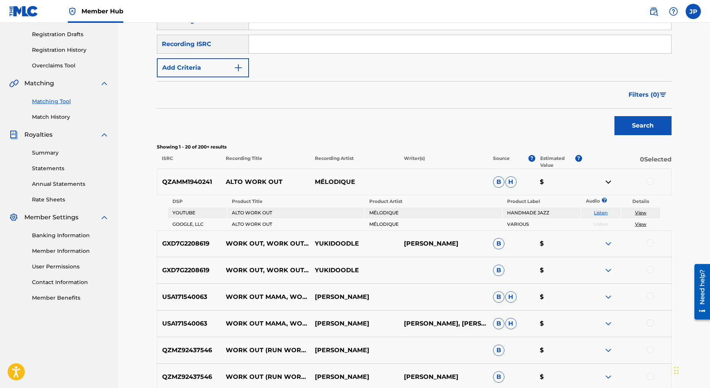
click at [642, 213] on link "View" at bounding box center [640, 213] width 11 height 6
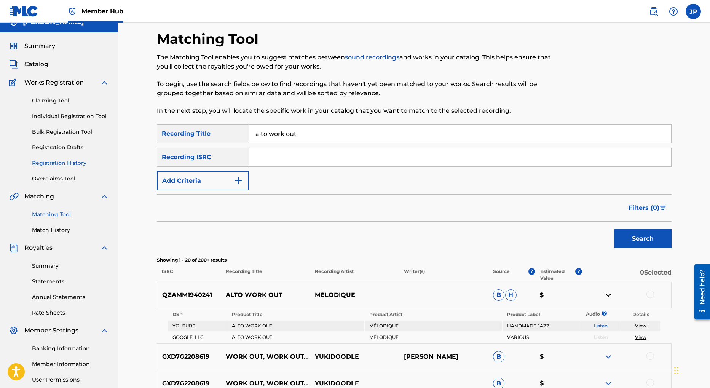
scroll to position [0, 0]
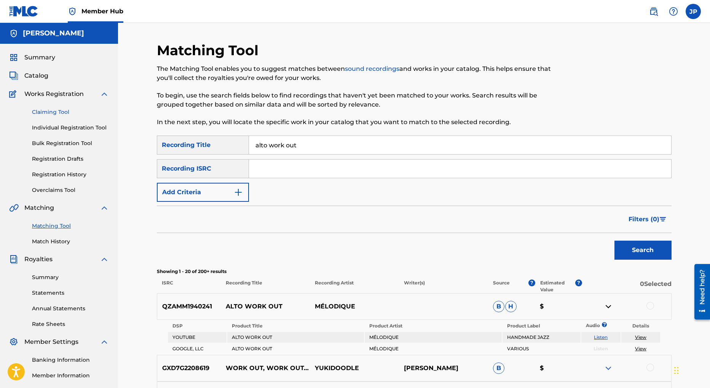
click at [59, 113] on link "Claiming Tool" at bounding box center [70, 112] width 77 height 8
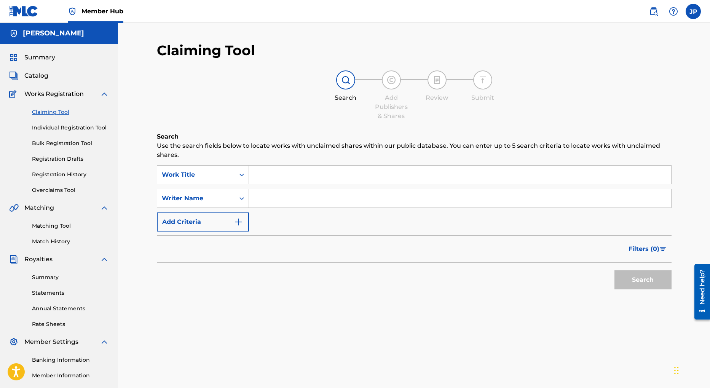
click at [276, 176] on input "Search Form" at bounding box center [460, 175] width 422 height 18
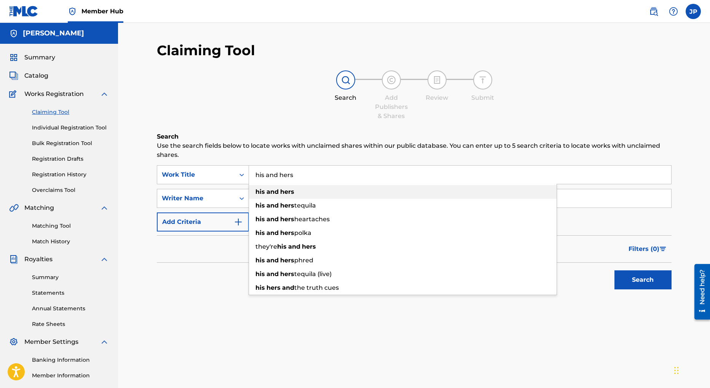
click at [270, 194] on strong "and" at bounding box center [273, 191] width 12 height 7
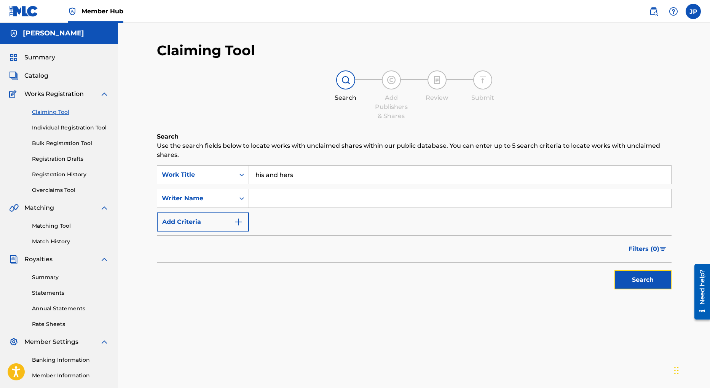
drag, startPoint x: 642, startPoint y: 276, endPoint x: 617, endPoint y: 275, distance: 25.9
click at [642, 276] on button "Search" at bounding box center [643, 279] width 57 height 19
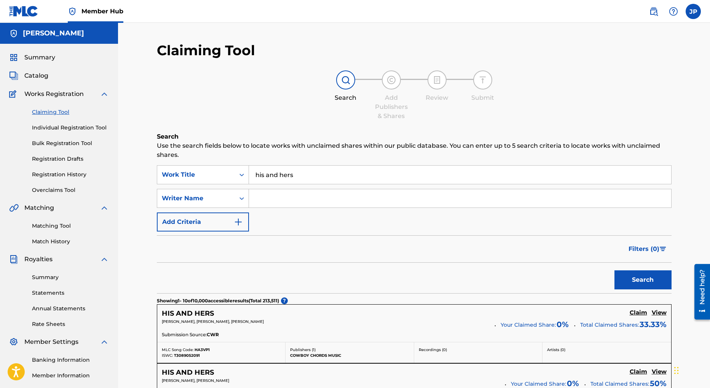
click at [305, 177] on input "his and hers" at bounding box center [460, 175] width 422 height 18
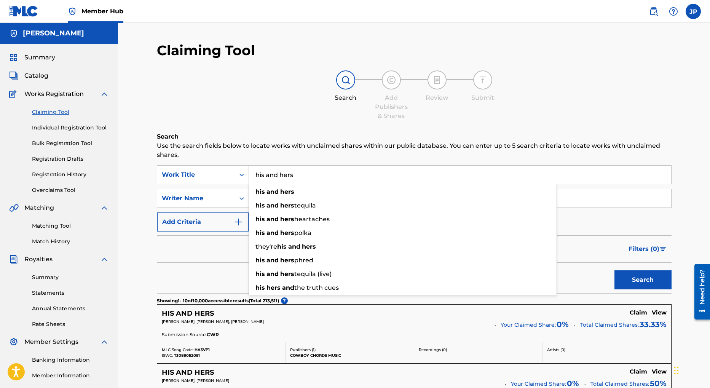
click at [305, 177] on input "his and hers" at bounding box center [460, 175] width 422 height 18
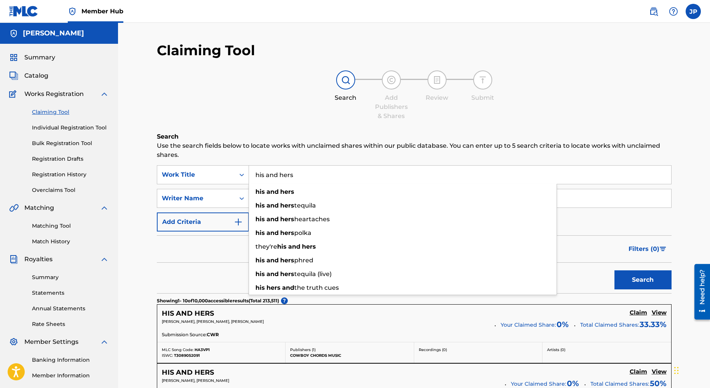
click at [305, 177] on input "his and hers" at bounding box center [460, 175] width 422 height 18
click at [321, 177] on input "his and hers" at bounding box center [460, 175] width 422 height 18
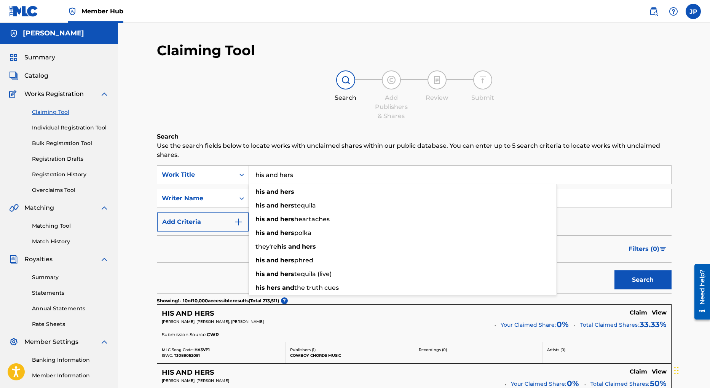
click at [321, 177] on input "his and hers" at bounding box center [460, 175] width 422 height 18
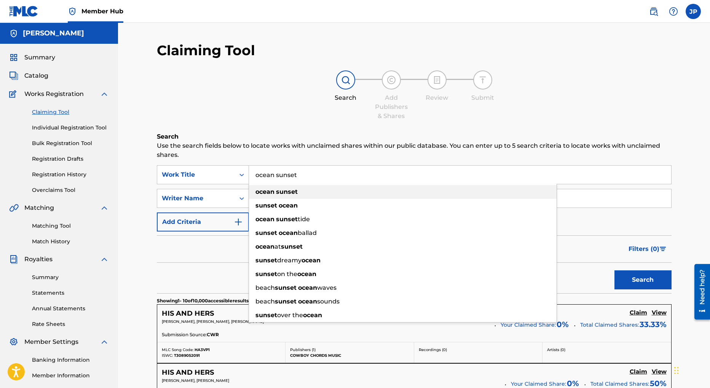
type input "ocean sunset"
click at [297, 191] on strong "sunset" at bounding box center [287, 191] width 22 height 7
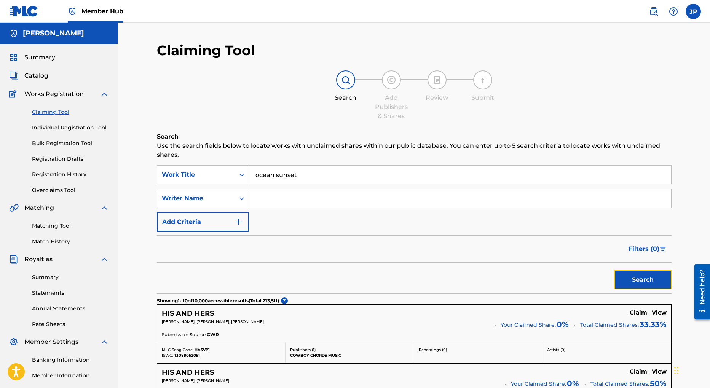
drag, startPoint x: 642, startPoint y: 284, endPoint x: 422, endPoint y: 222, distance: 229.3
click at [642, 284] on button "Search" at bounding box center [643, 279] width 57 height 19
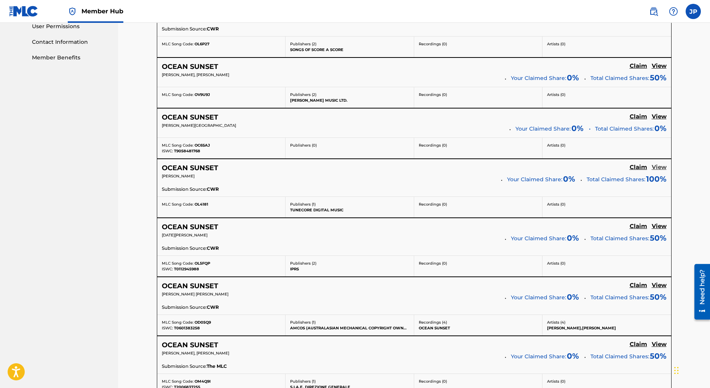
scroll to position [363, 0]
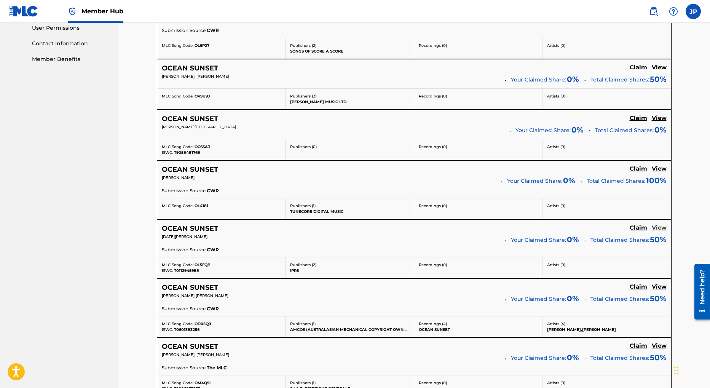
click at [660, 228] on h5 "View" at bounding box center [659, 227] width 15 height 7
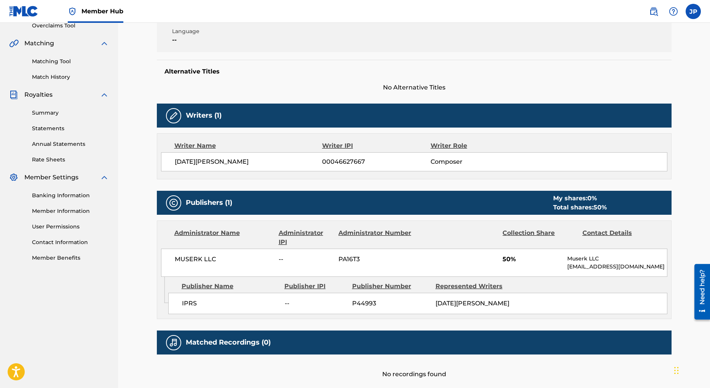
scroll to position [85, 0]
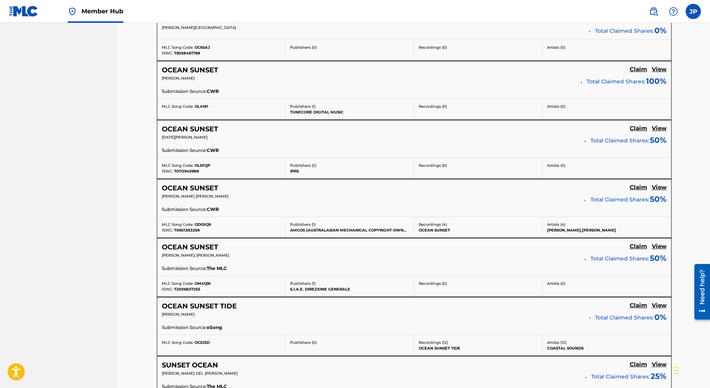
scroll to position [444, 0]
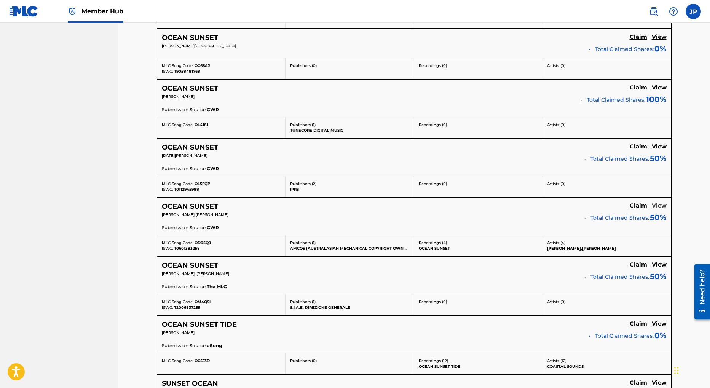
click at [664, 206] on h5 "View" at bounding box center [659, 205] width 15 height 7
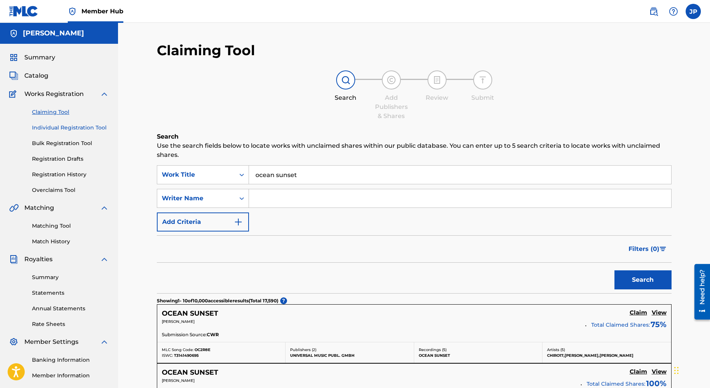
click at [65, 128] on link "Individual Registration Tool" at bounding box center [70, 128] width 77 height 8
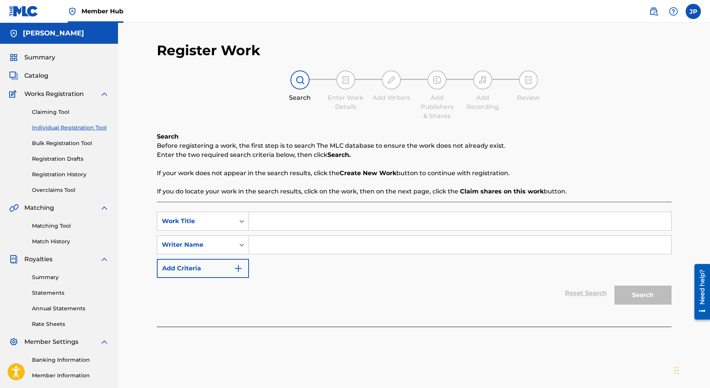
click at [314, 217] on input "Search Form" at bounding box center [460, 221] width 422 height 18
click at [310, 223] on input "ocean sunset" at bounding box center [460, 221] width 422 height 18
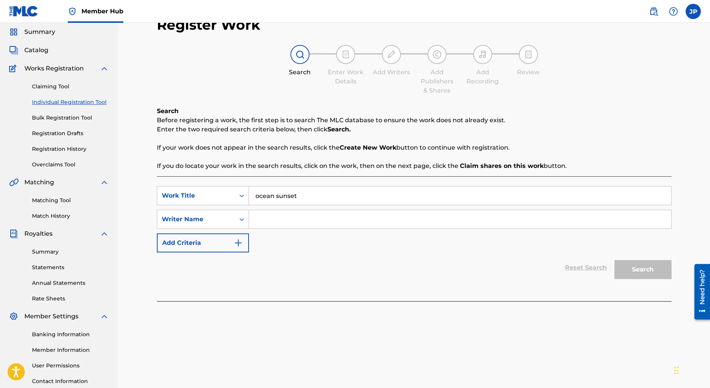
scroll to position [26, 0]
click at [311, 192] on input "ocean sunset" at bounding box center [460, 195] width 422 height 18
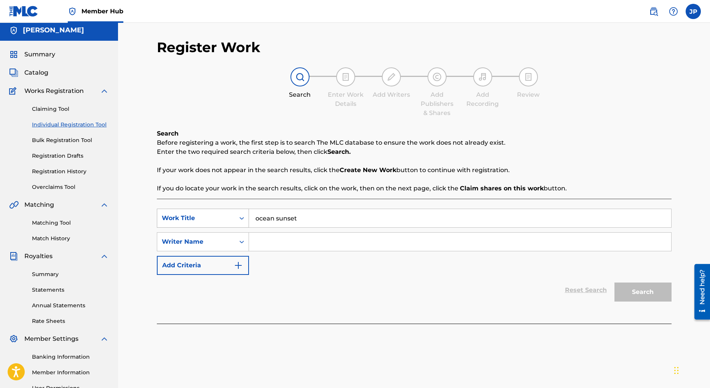
scroll to position [0, 0]
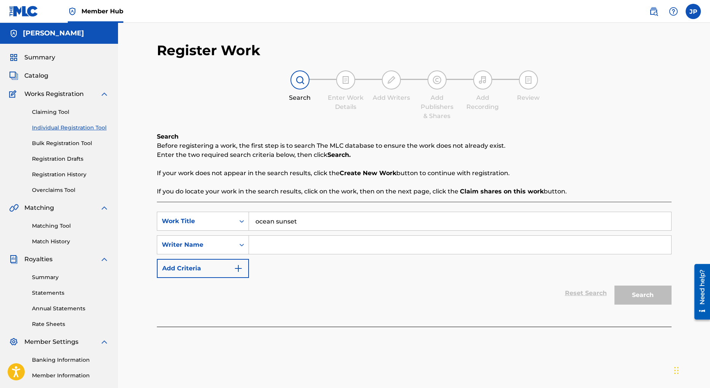
click at [303, 249] on input "Search Form" at bounding box center [460, 245] width 422 height 18
click at [306, 222] on input "ocean sunset" at bounding box center [460, 221] width 422 height 18
type input "ip"
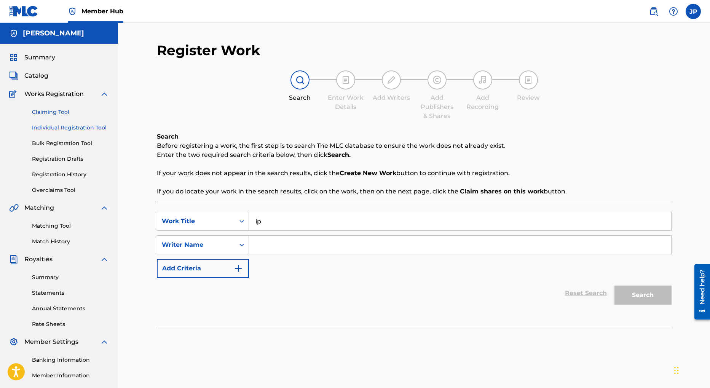
click at [48, 112] on link "Claiming Tool" at bounding box center [70, 112] width 77 height 8
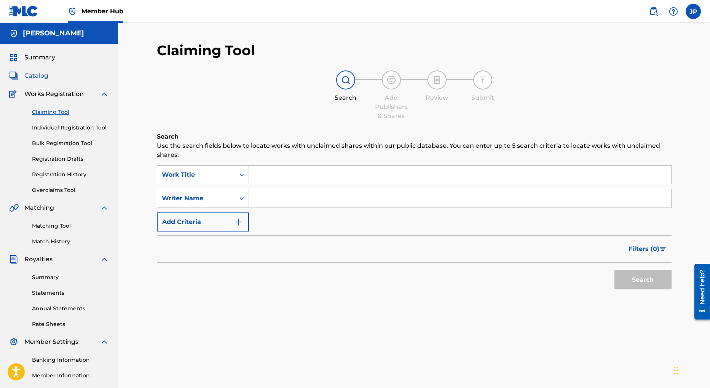
click at [38, 77] on span "Catalog" at bounding box center [36, 75] width 24 height 9
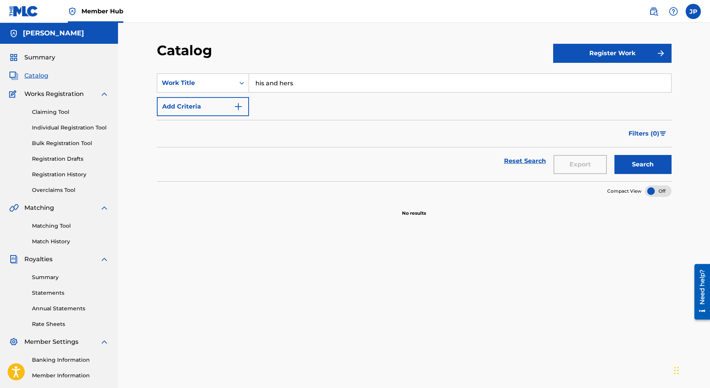
click at [324, 85] on input "his and hers" at bounding box center [460, 83] width 422 height 18
click at [644, 166] on button "Search" at bounding box center [643, 164] width 57 height 19
click at [611, 55] on button "Register Work" at bounding box center [612, 53] width 118 height 19
click at [576, 76] on link "Individual" at bounding box center [612, 78] width 118 height 18
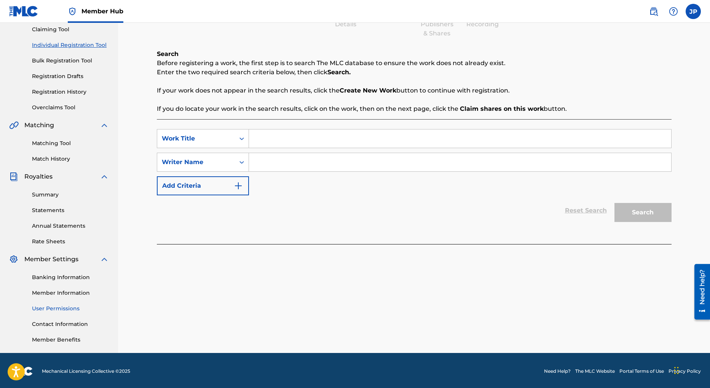
scroll to position [84, 0]
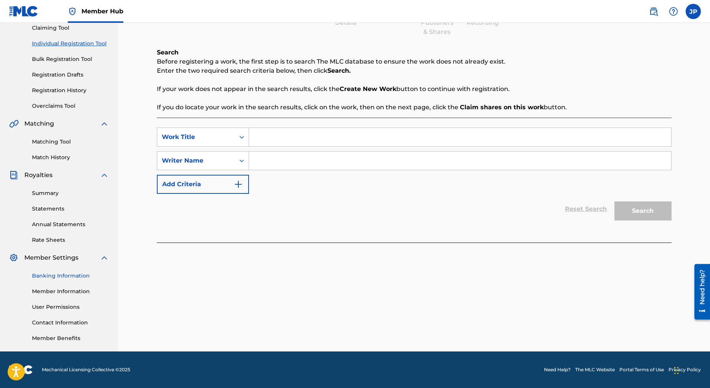
click at [59, 276] on link "Banking Information" at bounding box center [70, 276] width 77 height 8
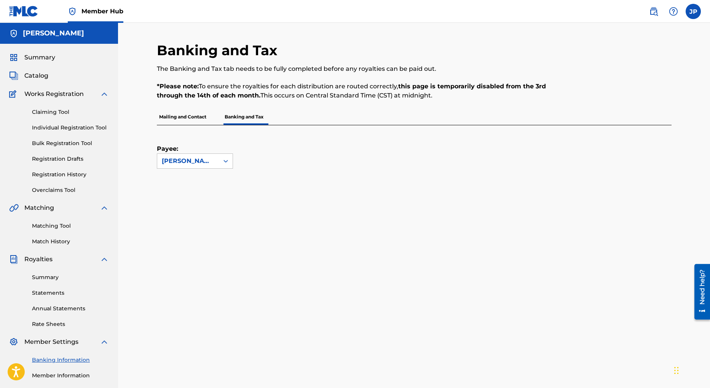
click at [342, 172] on div "Payee: Jason Penn" at bounding box center [414, 368] width 515 height 486
click at [50, 227] on link "Matching Tool" at bounding box center [70, 226] width 77 height 8
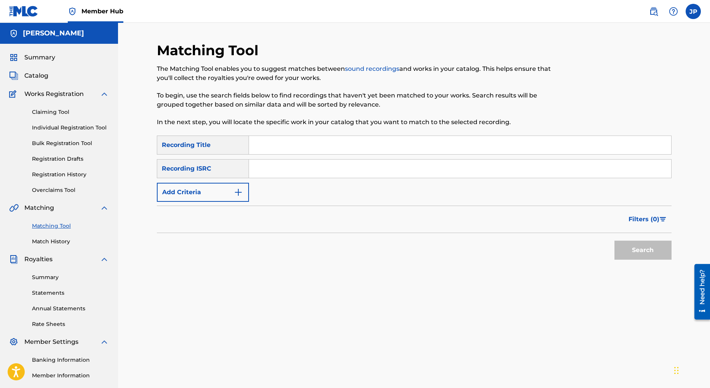
click at [262, 148] on input "Search Form" at bounding box center [460, 145] width 422 height 18
drag, startPoint x: 647, startPoint y: 249, endPoint x: 638, endPoint y: 250, distance: 8.8
click at [647, 249] on button "Search" at bounding box center [643, 250] width 57 height 19
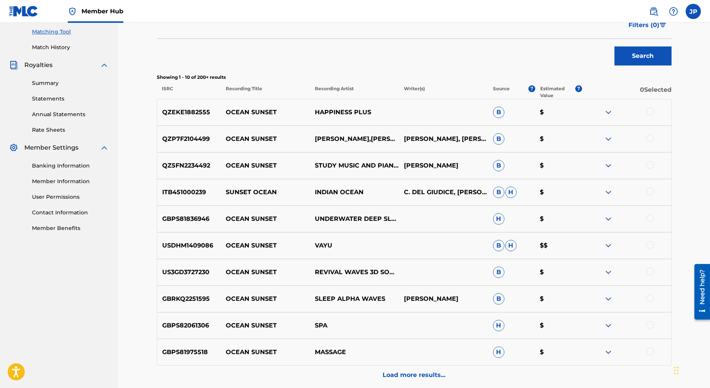
scroll to position [242, 0]
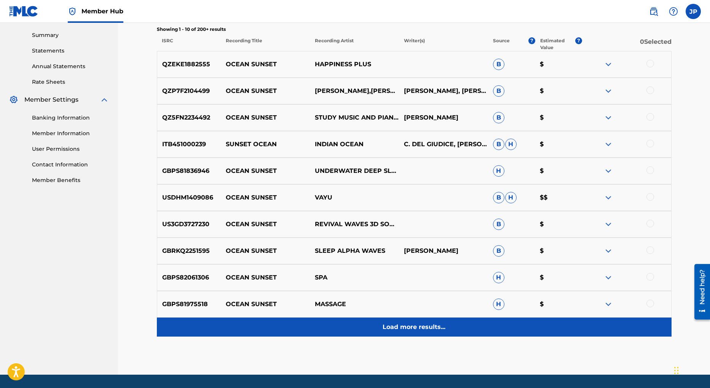
click at [415, 327] on p "Load more results..." at bounding box center [414, 327] width 63 height 9
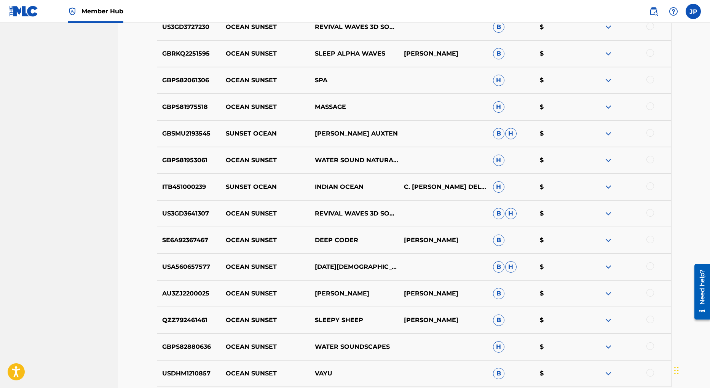
scroll to position [532, 0]
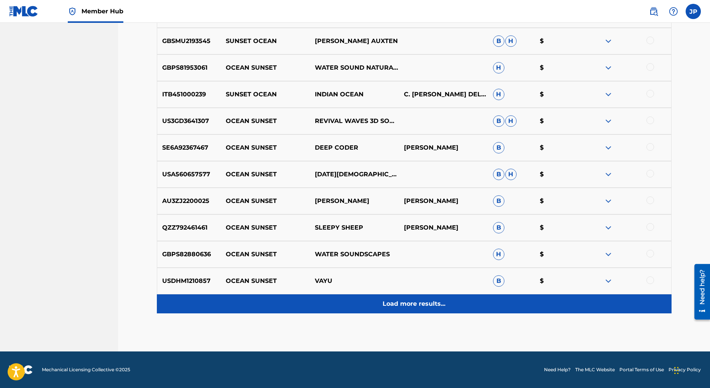
click at [412, 304] on p "Load more results..." at bounding box center [414, 303] width 63 height 9
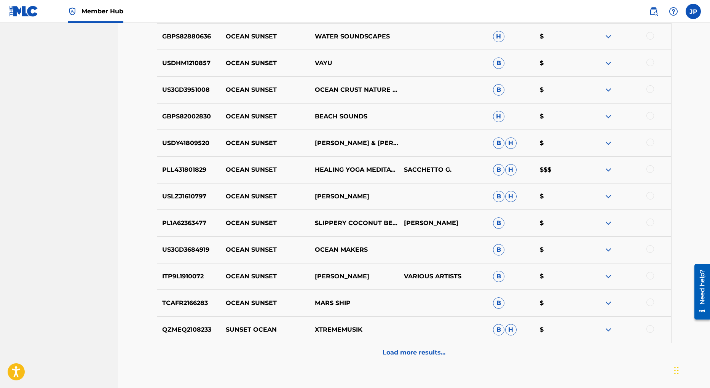
scroll to position [766, 0]
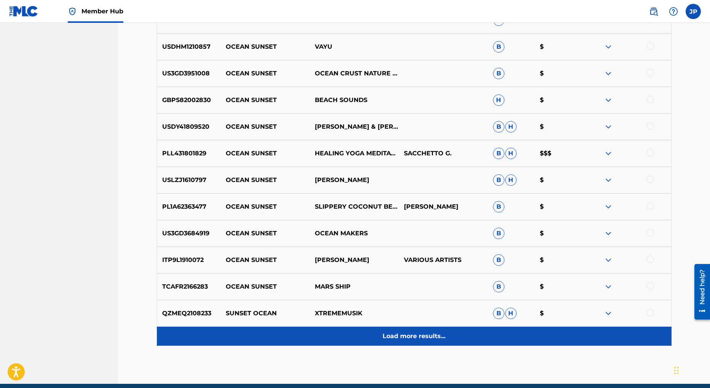
click at [406, 336] on p "Load more results..." at bounding box center [414, 336] width 63 height 9
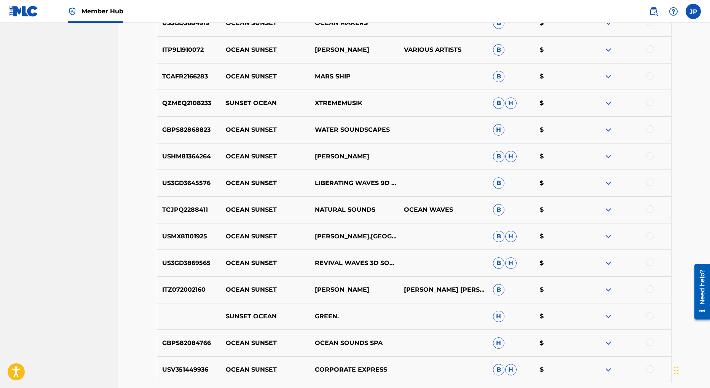
scroll to position [1042, 0]
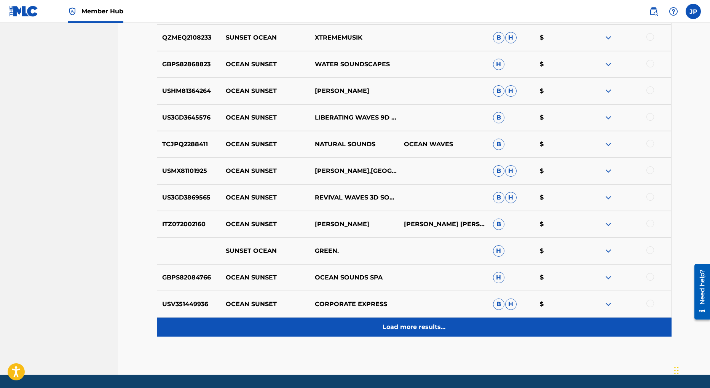
click at [410, 328] on p "Load more results..." at bounding box center [414, 327] width 63 height 9
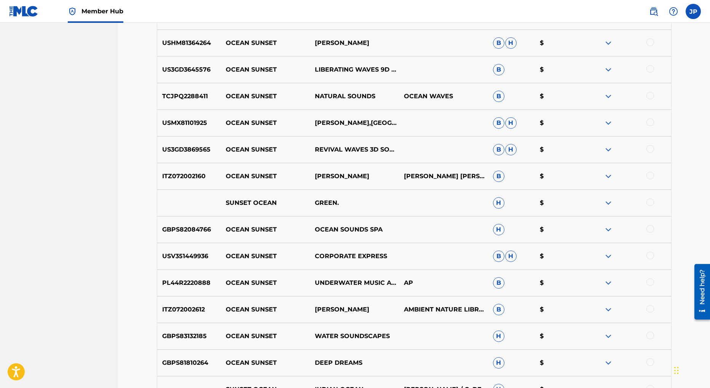
scroll to position [1332, 0]
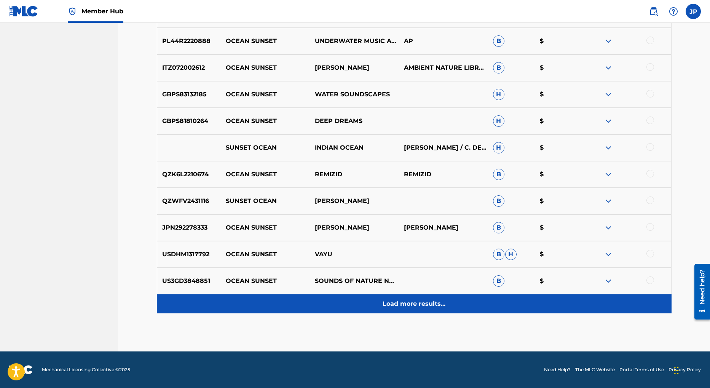
click at [420, 306] on p "Load more results..." at bounding box center [414, 303] width 63 height 9
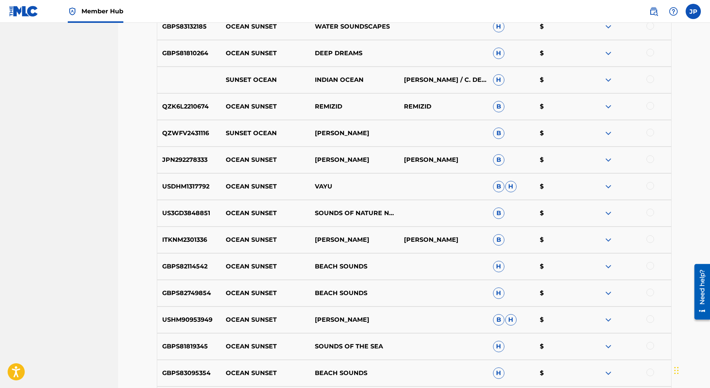
scroll to position [1598, 0]
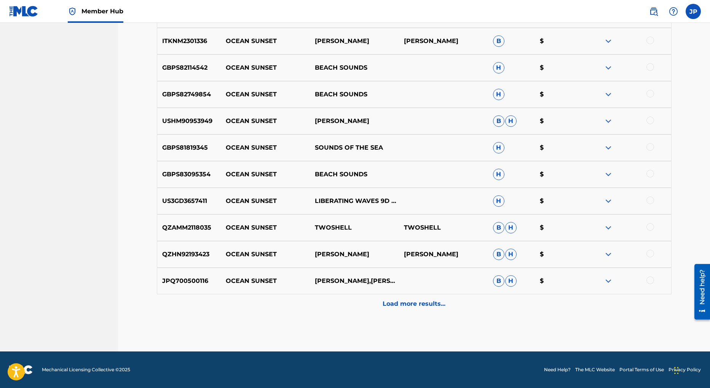
click at [414, 302] on p "Load more results..." at bounding box center [414, 303] width 63 height 9
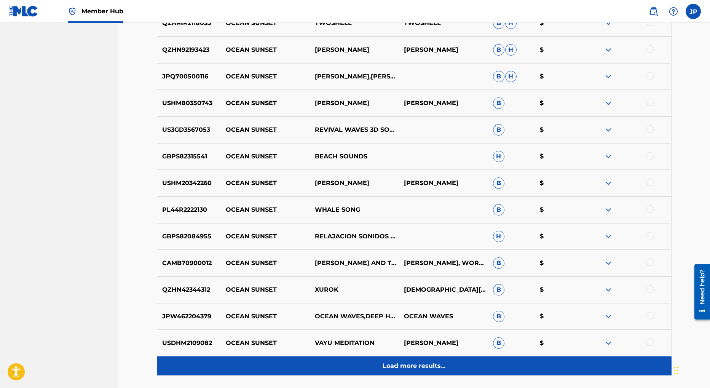
scroll to position [1864, 0]
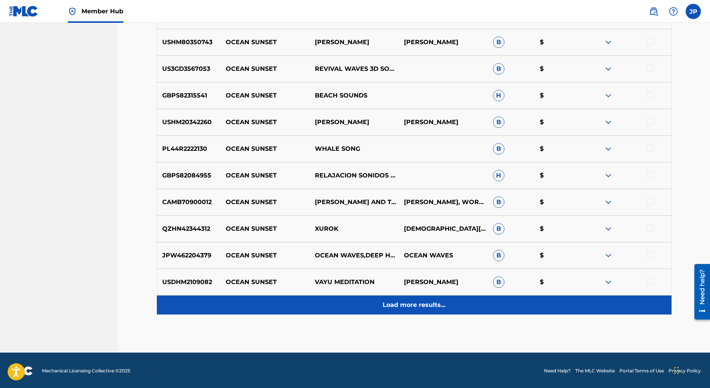
click at [416, 303] on p "Load more results..." at bounding box center [414, 304] width 63 height 9
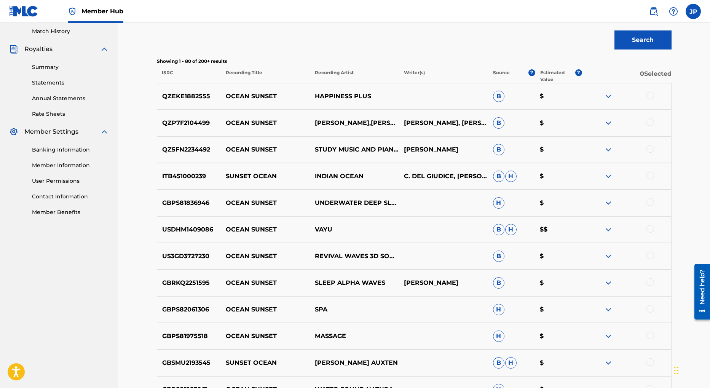
scroll to position [0, 0]
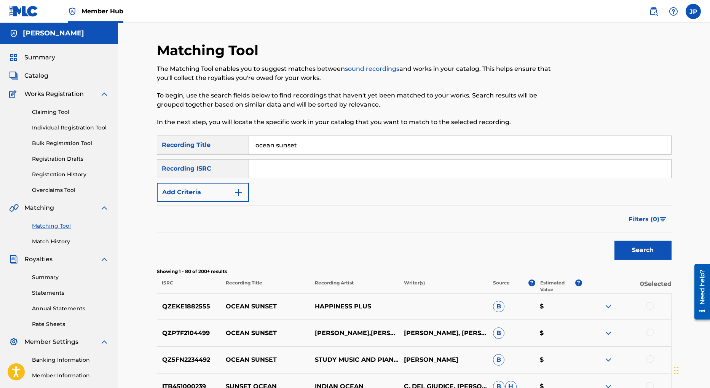
click at [307, 151] on input "ocean sunset" at bounding box center [460, 145] width 422 height 18
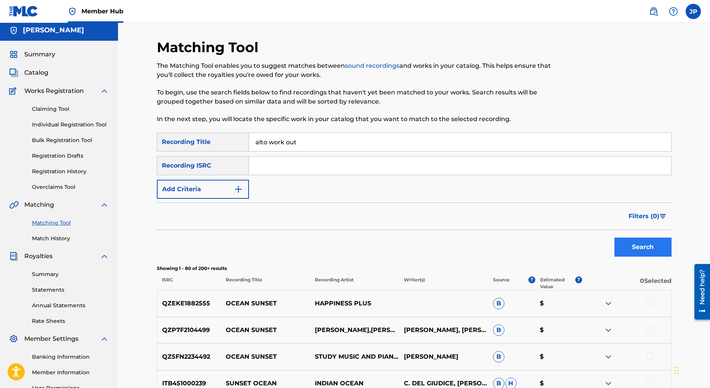
type input "alto work out"
click at [640, 252] on button "Search" at bounding box center [643, 247] width 57 height 19
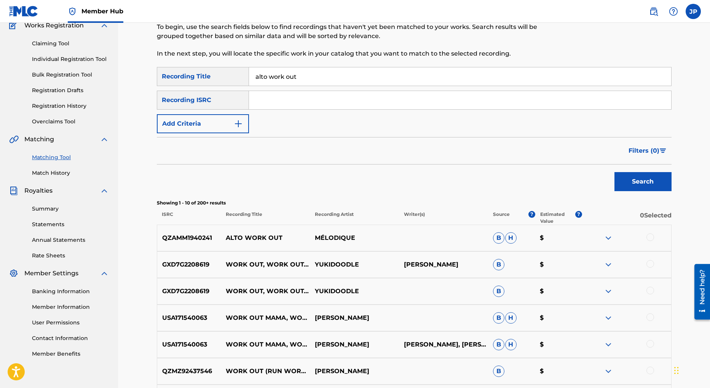
scroll to position [50, 0]
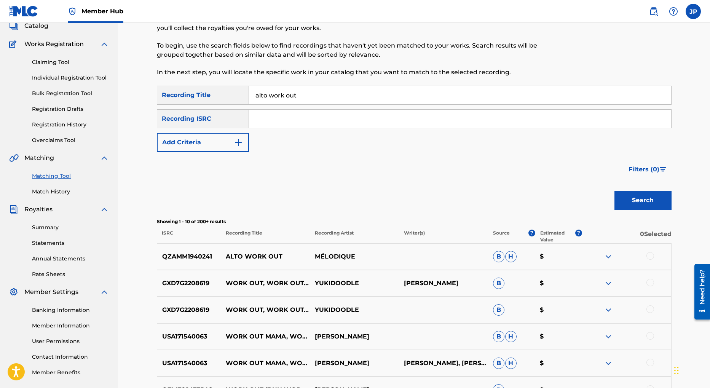
click at [609, 257] on img at bounding box center [608, 256] width 9 height 9
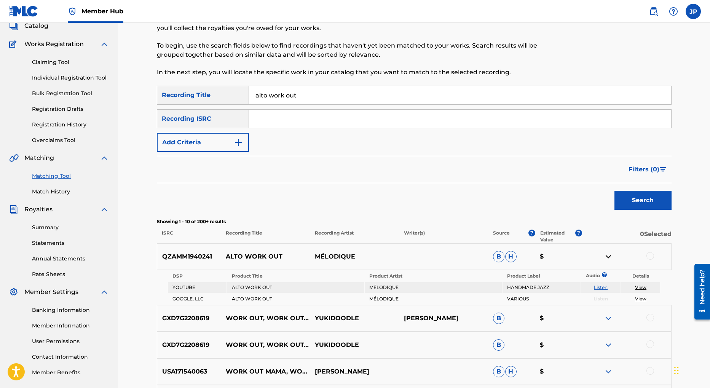
click at [609, 257] on img at bounding box center [608, 256] width 9 height 9
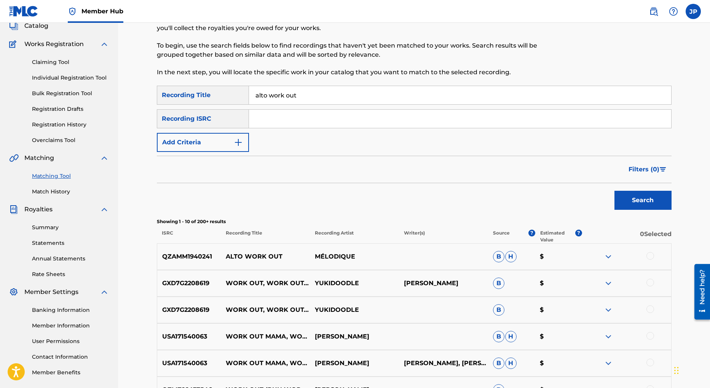
drag, startPoint x: 650, startPoint y: 255, endPoint x: 654, endPoint y: 259, distance: 5.1
click at [651, 256] on div at bounding box center [651, 256] width 8 height 8
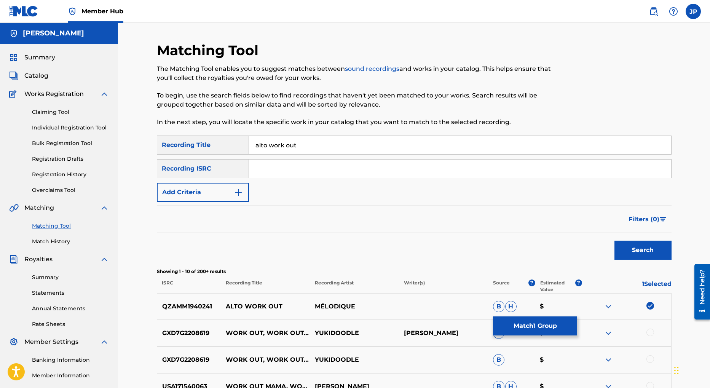
scroll to position [0, 0]
click at [545, 328] on button "Match 1 Group" at bounding box center [535, 325] width 84 height 19
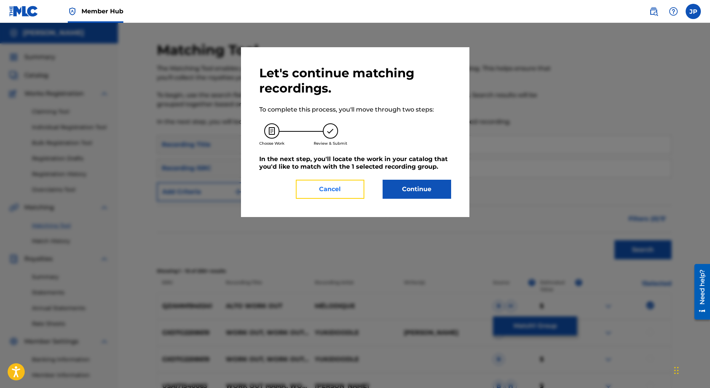
click at [329, 193] on button "Cancel" at bounding box center [330, 189] width 69 height 19
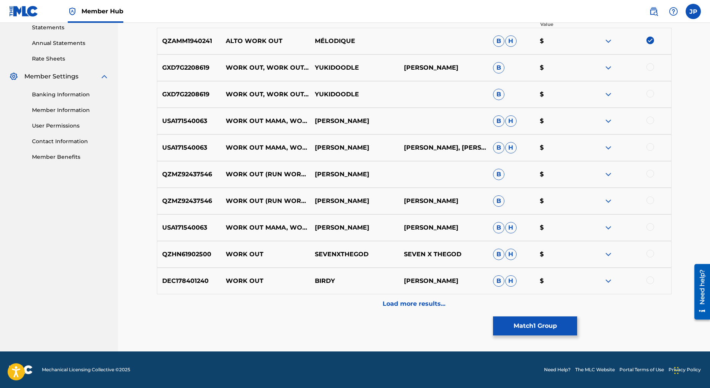
scroll to position [0, 0]
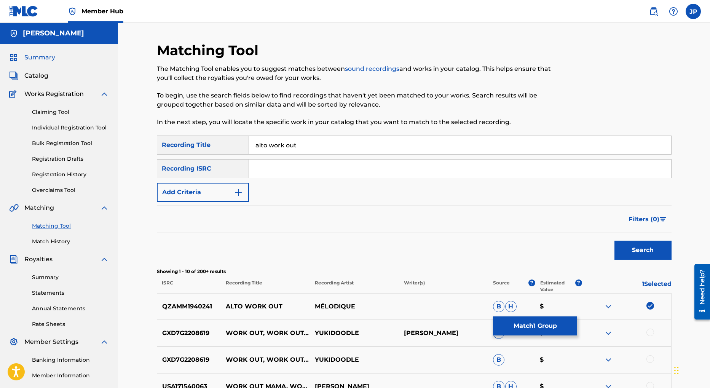
click at [34, 59] on span "Summary" at bounding box center [39, 57] width 31 height 9
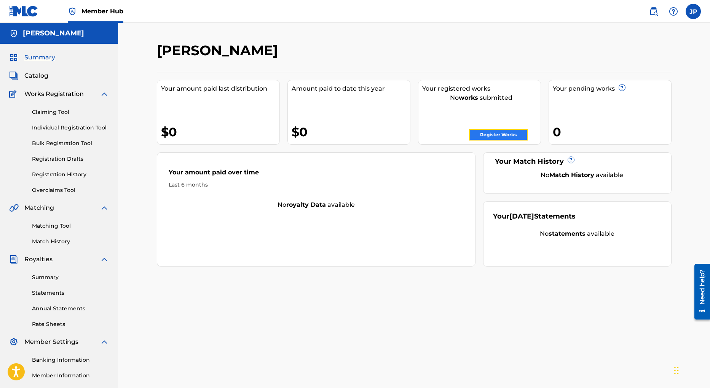
click at [503, 137] on link "Register Works" at bounding box center [498, 134] width 59 height 11
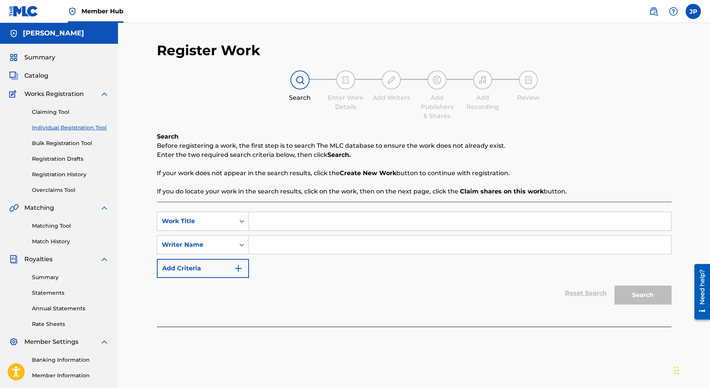
click at [299, 221] on input "Search Form" at bounding box center [460, 221] width 422 height 18
type input "Ocean Sunset"
click at [262, 246] on input "Search Form" at bounding box center [460, 245] width 422 height 18
type input "Jason Penn"
click at [639, 298] on button "Search" at bounding box center [643, 295] width 57 height 19
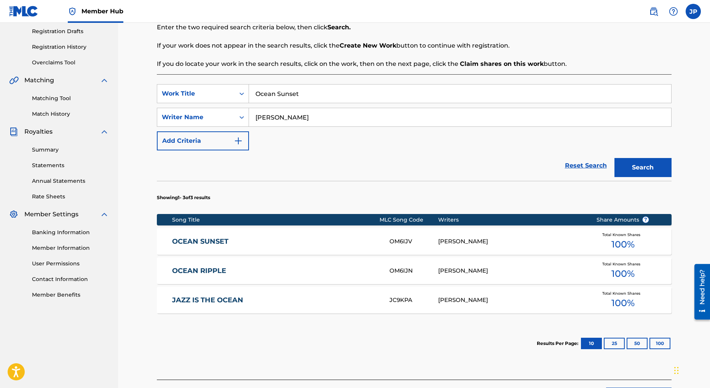
scroll to position [167, 0]
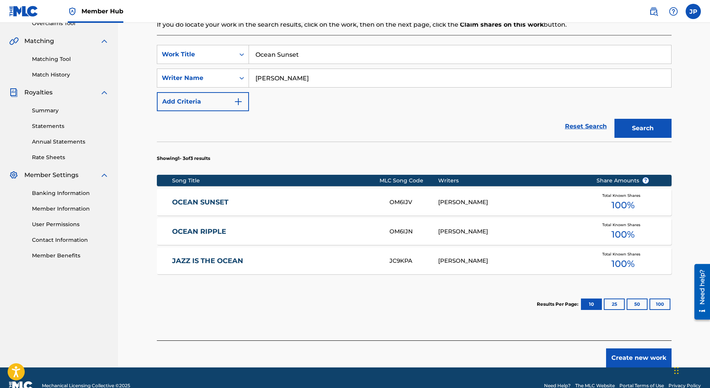
click at [464, 201] on div "JASON PENN" at bounding box center [511, 202] width 147 height 9
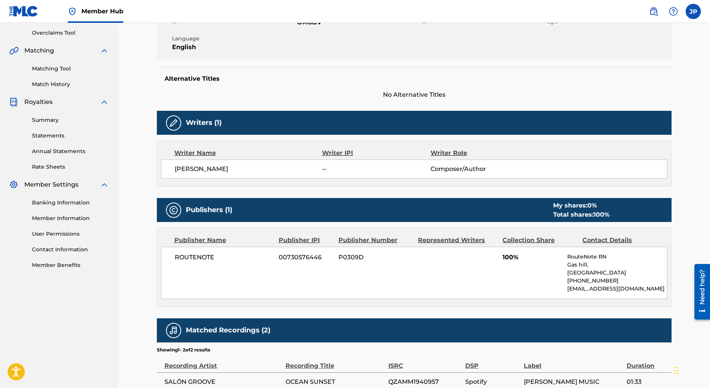
scroll to position [158, 0]
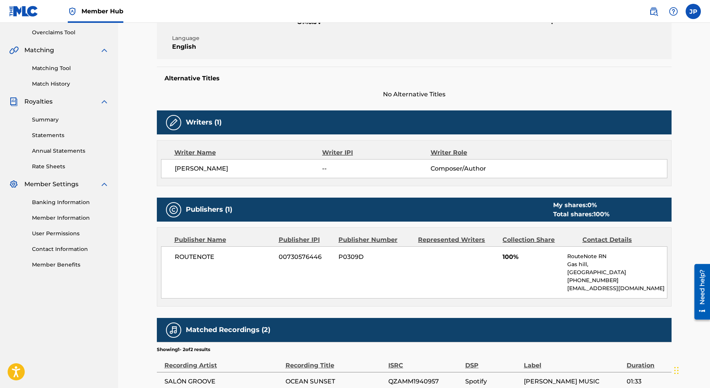
click at [579, 289] on p "publishing@routenote.com" at bounding box center [616, 288] width 99 height 8
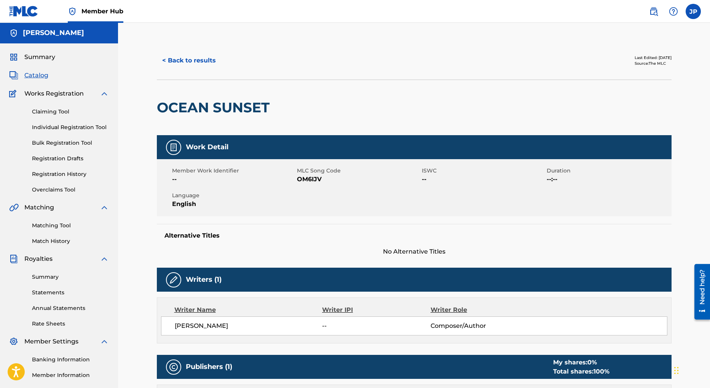
scroll to position [0, 0]
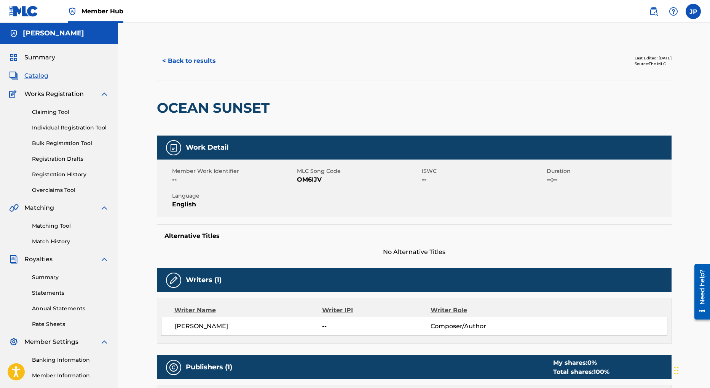
drag, startPoint x: 194, startPoint y: 59, endPoint x: 205, endPoint y: 70, distance: 15.6
click at [195, 61] on button "< Back to results" at bounding box center [189, 60] width 64 height 19
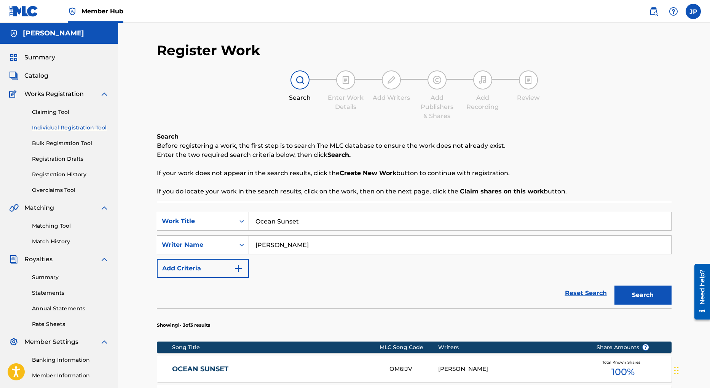
scroll to position [84, 0]
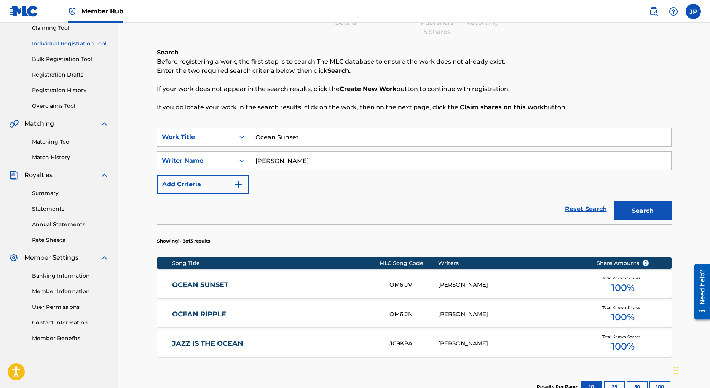
click at [287, 139] on input "Ocean Sunset" at bounding box center [460, 137] width 422 height 18
type input "Alto Work Out"
click at [637, 213] on button "Search" at bounding box center [643, 210] width 57 height 19
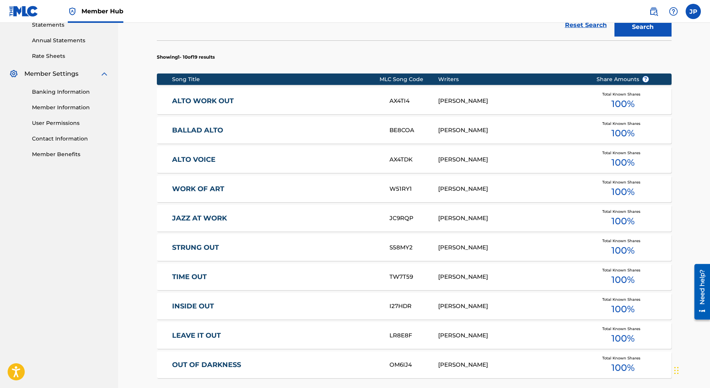
scroll to position [256, 0]
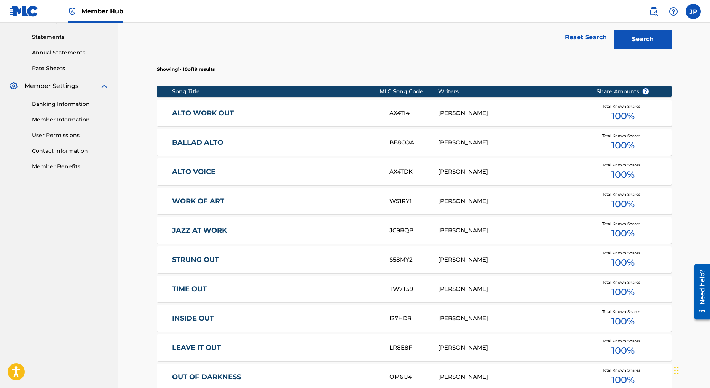
click at [255, 113] on link "ALTO WORK OUT" at bounding box center [275, 113] width 207 height 9
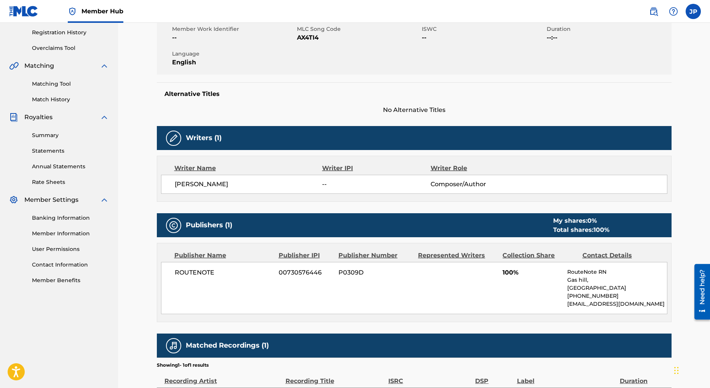
scroll to position [145, 0]
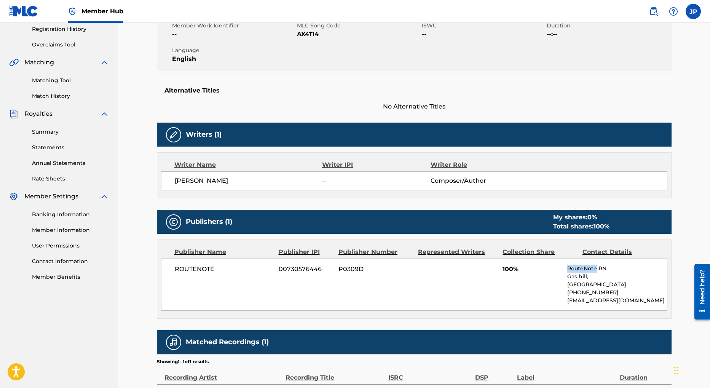
drag, startPoint x: 569, startPoint y: 270, endPoint x: 596, endPoint y: 265, distance: 27.4
click at [596, 265] on p "RouteNote RN" at bounding box center [616, 269] width 99 height 8
copy p "RouteNote"
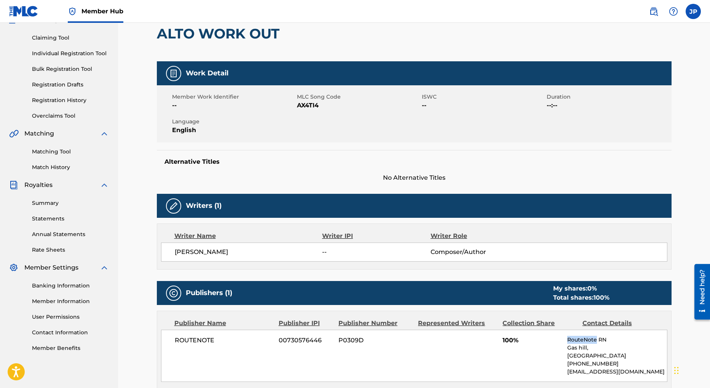
scroll to position [0, 0]
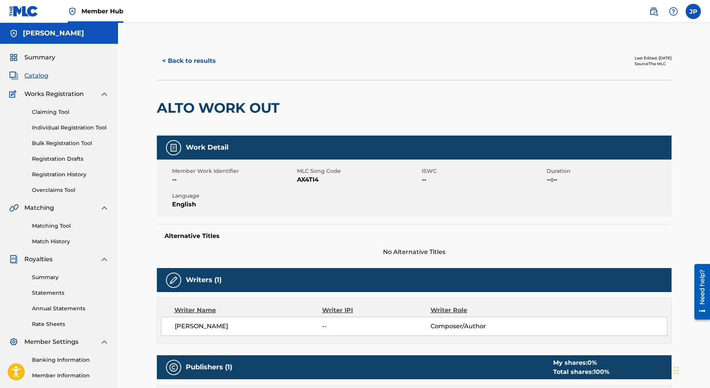
scroll to position [84, 0]
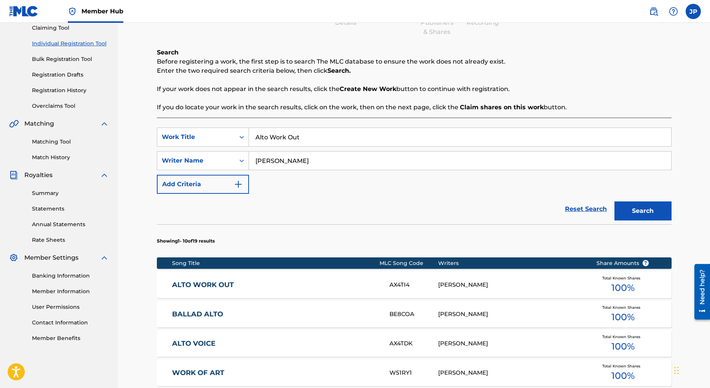
click at [293, 141] on input "Alto Work Out" at bounding box center [460, 137] width 422 height 18
type input "Ipanema Beach"
click at [643, 211] on button "Search" at bounding box center [643, 210] width 57 height 19
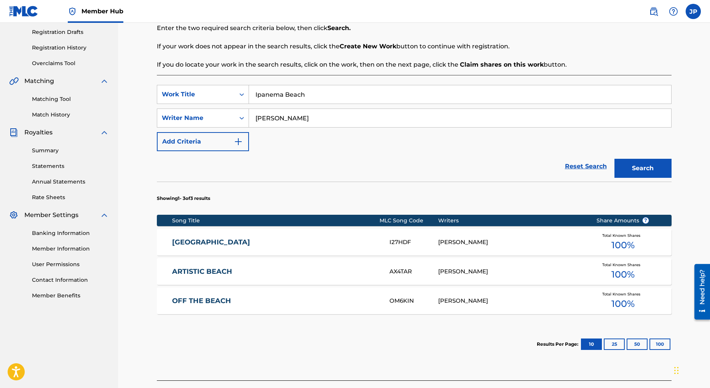
scroll to position [127, 0]
click at [464, 242] on div "JASON PENN" at bounding box center [511, 242] width 147 height 9
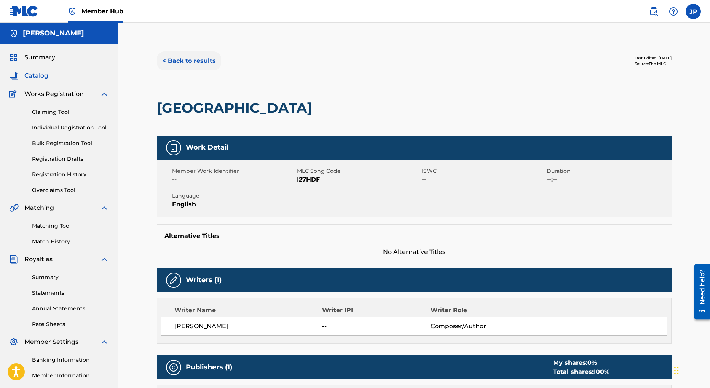
click at [186, 62] on button "< Back to results" at bounding box center [189, 60] width 64 height 19
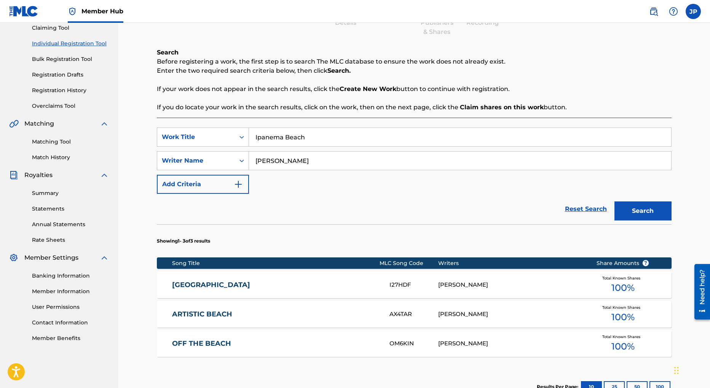
click at [324, 136] on input "Ipanema Beach" at bounding box center [460, 137] width 422 height 18
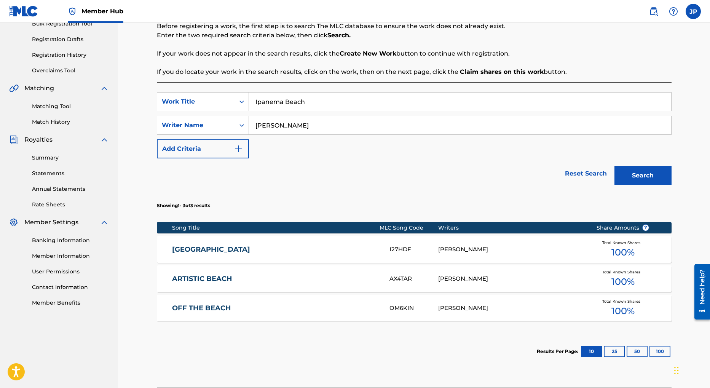
scroll to position [121, 0]
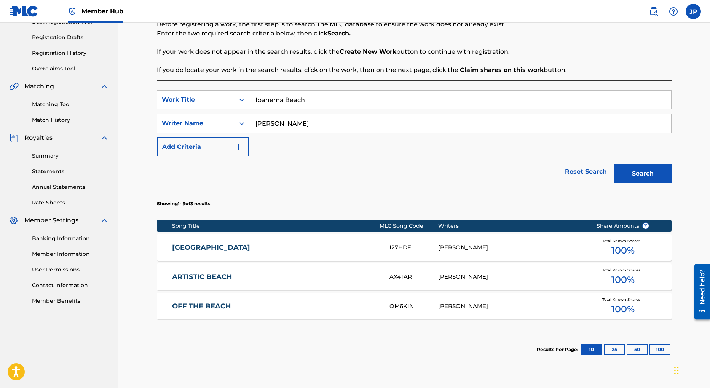
click at [618, 250] on span "100 %" at bounding box center [623, 251] width 23 height 14
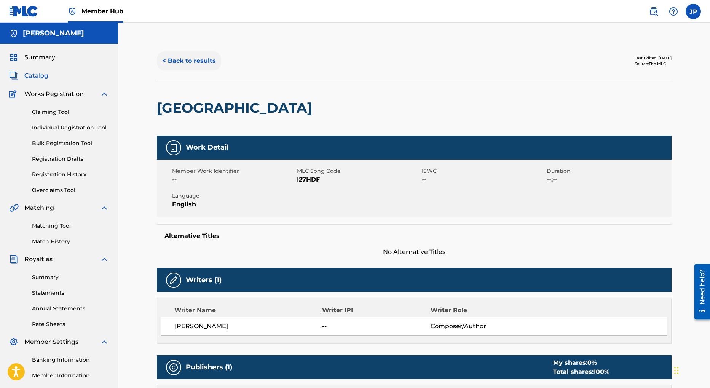
drag, startPoint x: 194, startPoint y: 62, endPoint x: 197, endPoint y: 65, distance: 4.6
click at [194, 62] on button "< Back to results" at bounding box center [189, 60] width 64 height 19
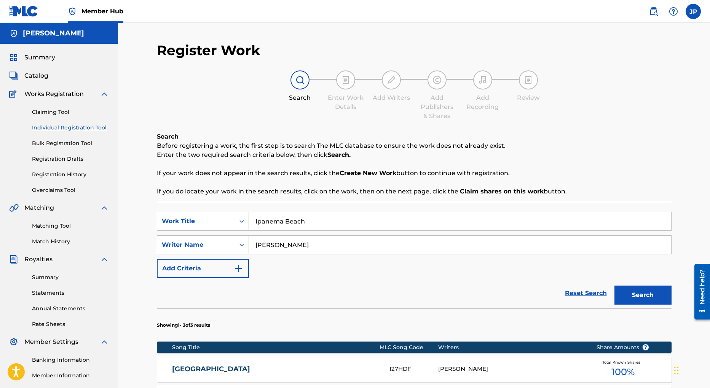
scroll to position [84, 0]
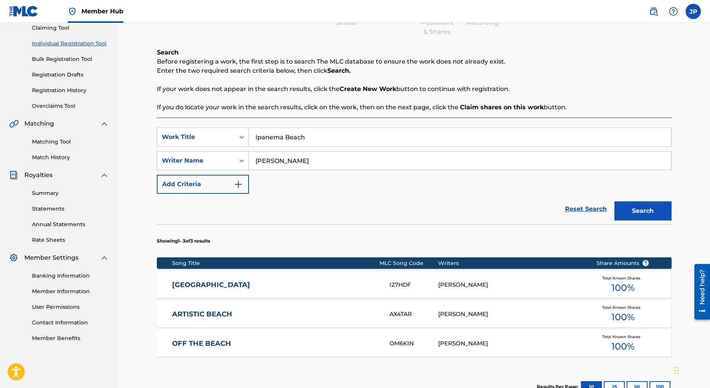
click at [298, 140] on input "Ipanema Beach" at bounding box center [460, 137] width 422 height 18
click at [297, 140] on input "Ipanema Beach" at bounding box center [460, 137] width 422 height 18
click at [278, 136] on input "Distangt TRumpet" at bounding box center [460, 137] width 422 height 18
click at [283, 138] on input "Distant TRumpet" at bounding box center [460, 137] width 422 height 18
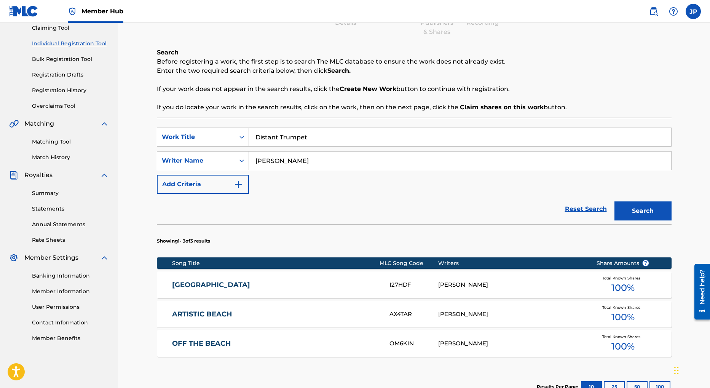
click at [370, 140] on input "Distant Trumpet" at bounding box center [460, 137] width 422 height 18
type input "Distant Trumpet"
drag, startPoint x: 636, startPoint y: 212, endPoint x: 630, endPoint y: 214, distance: 6.7
click at [636, 212] on button "Search" at bounding box center [643, 210] width 57 height 19
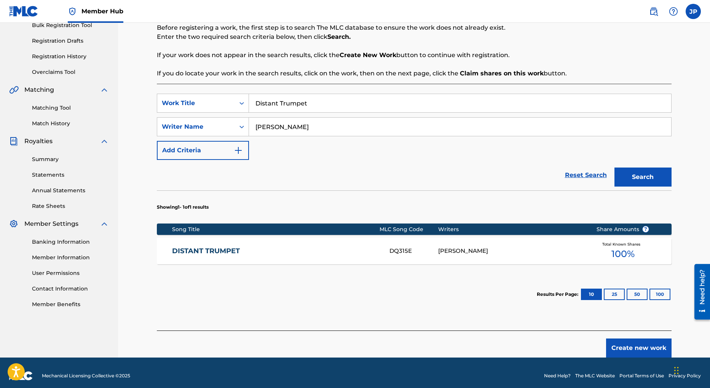
scroll to position [124, 0]
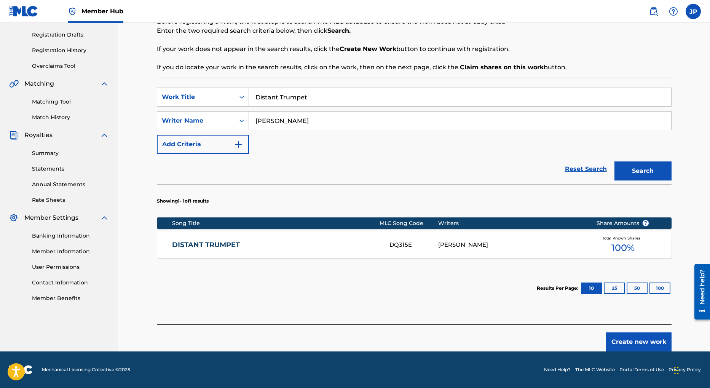
click at [222, 245] on link "DISTANT TRUMPET" at bounding box center [275, 245] width 207 height 9
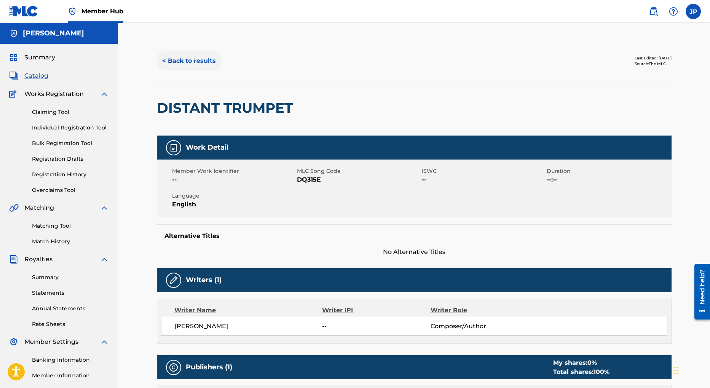
click at [179, 59] on button "< Back to results" at bounding box center [189, 60] width 64 height 19
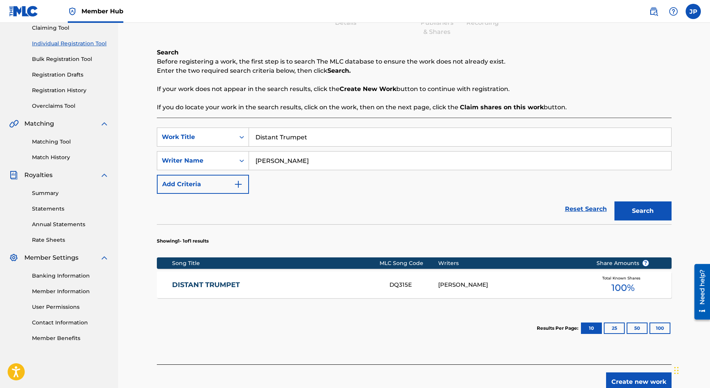
click at [279, 136] on input "Distant Trumpet" at bounding box center [460, 137] width 422 height 18
type input "Midnight Bossa"
drag, startPoint x: 658, startPoint y: 210, endPoint x: 652, endPoint y: 211, distance: 6.6
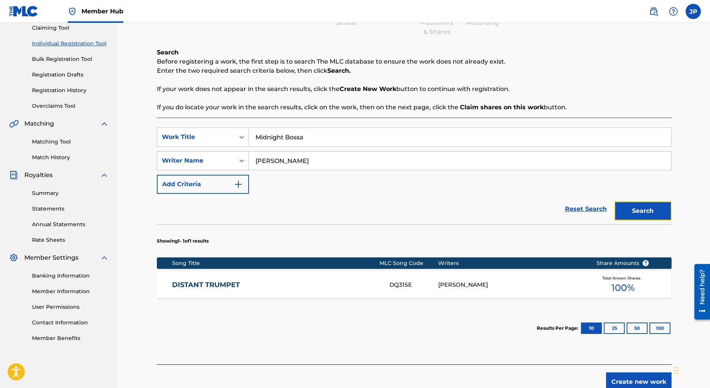
click at [658, 210] on button "Search" at bounding box center [643, 210] width 57 height 19
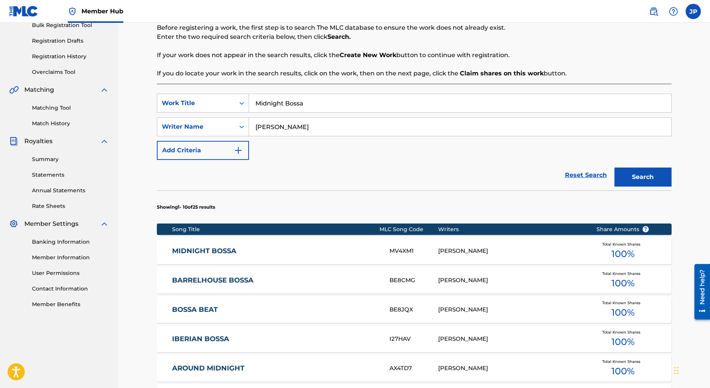
scroll to position [167, 0]
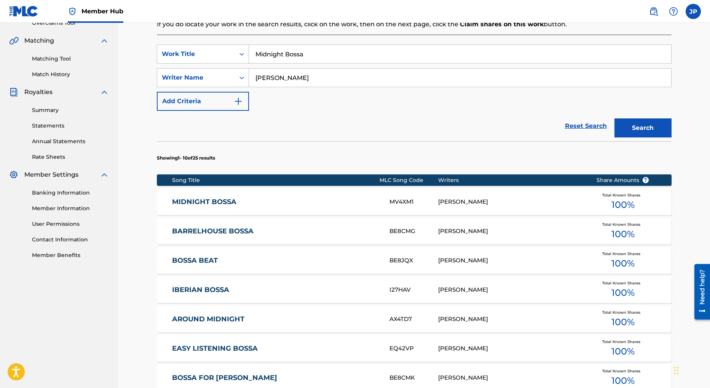
click at [607, 200] on div "Total Known Shares 100 %" at bounding box center [623, 201] width 76 height 23
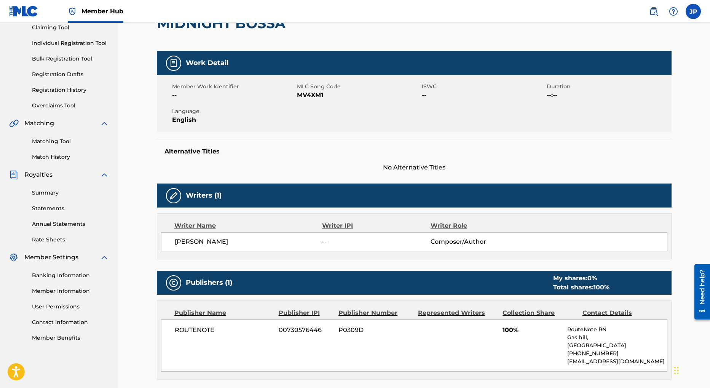
scroll to position [77, 0]
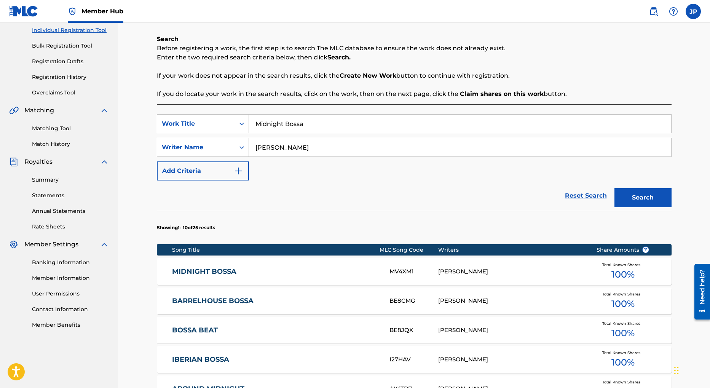
scroll to position [100, 0]
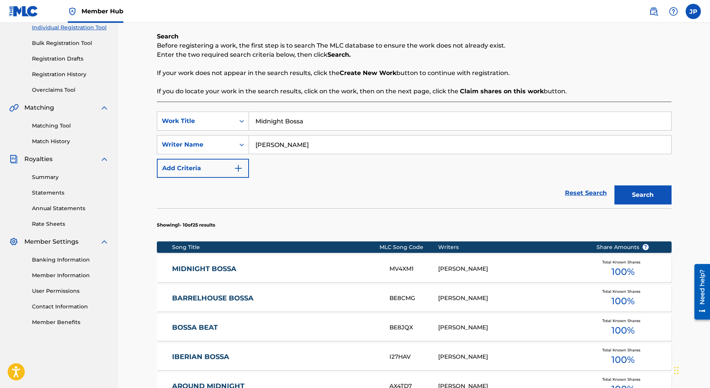
click at [320, 121] on input "Midnight Bossa" at bounding box center [460, 121] width 422 height 18
type input "Chelsea Hotel"
click at [640, 191] on button "Search" at bounding box center [643, 194] width 57 height 19
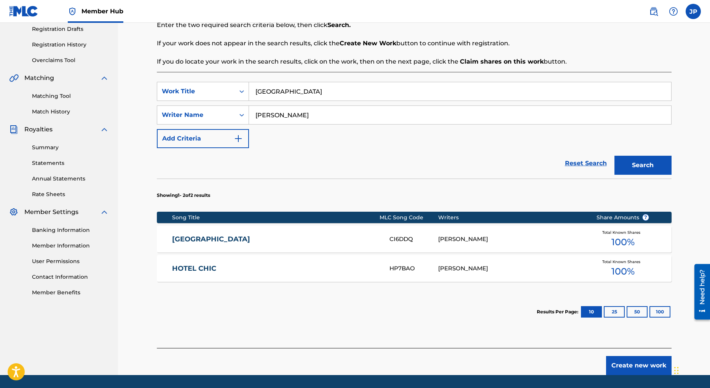
scroll to position [131, 0]
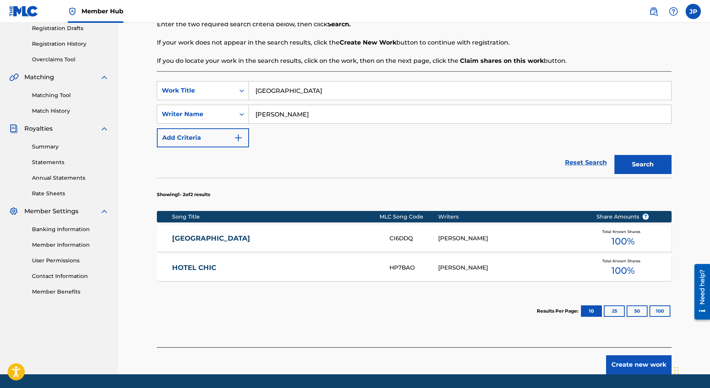
drag, startPoint x: 614, startPoint y: 240, endPoint x: 602, endPoint y: 238, distance: 12.3
click at [614, 240] on span "100 %" at bounding box center [623, 242] width 23 height 14
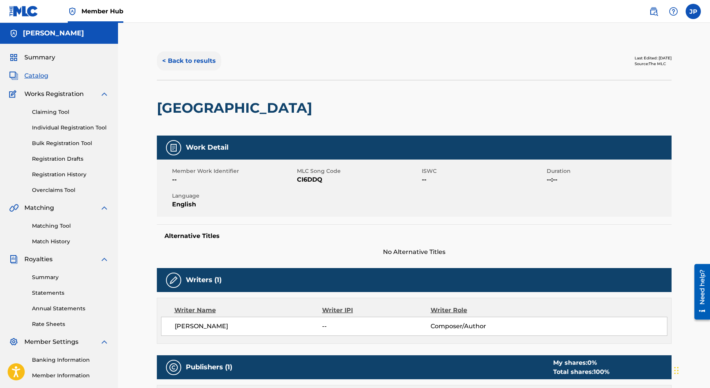
click at [206, 61] on button "< Back to results" at bounding box center [189, 60] width 64 height 19
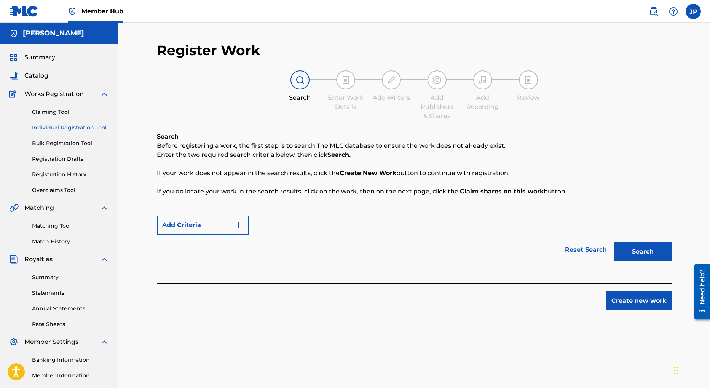
scroll to position [84, 0]
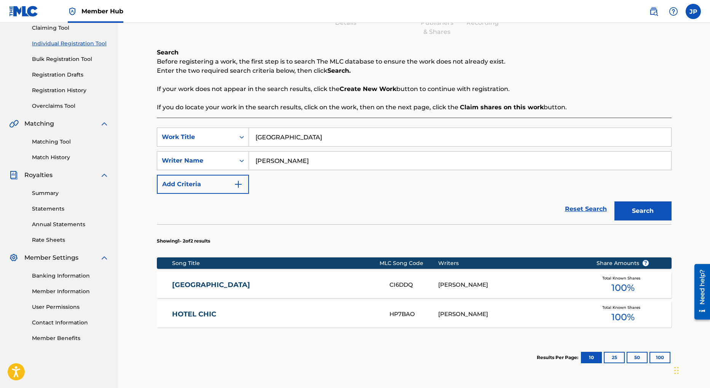
click at [279, 140] on input "Chelsea Hotel" at bounding box center [460, 137] width 422 height 18
type input "Into the night"
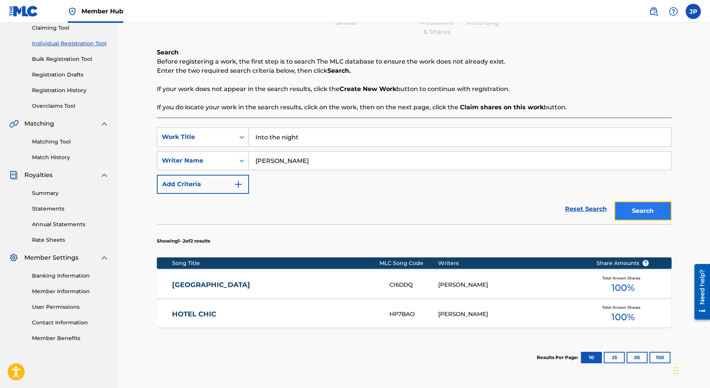
drag, startPoint x: 653, startPoint y: 214, endPoint x: 631, endPoint y: 209, distance: 22.1
click at [653, 214] on button "Search" at bounding box center [643, 210] width 57 height 19
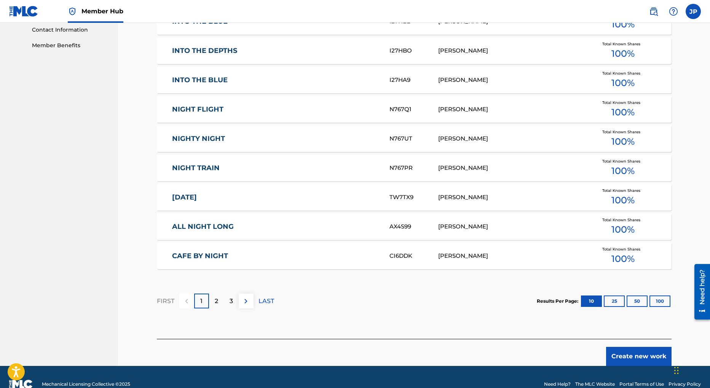
scroll to position [384, 0]
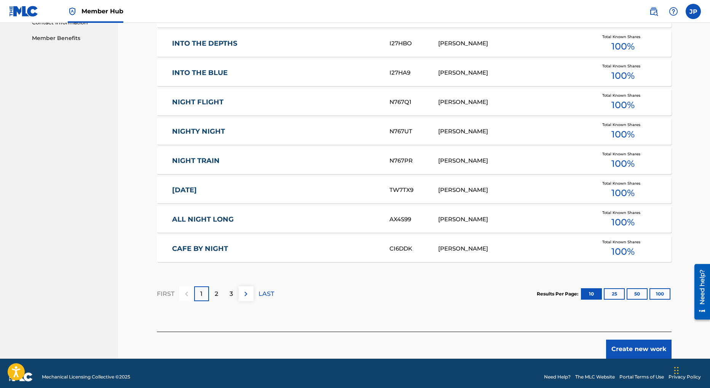
click at [194, 161] on link "NIGHT TRAIN" at bounding box center [275, 161] width 207 height 9
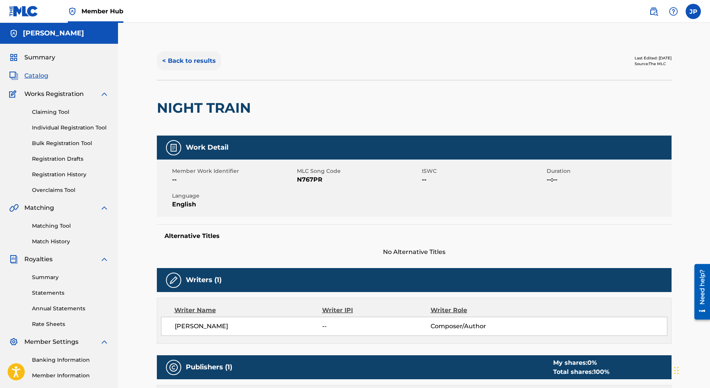
click at [196, 62] on button "< Back to results" at bounding box center [189, 60] width 64 height 19
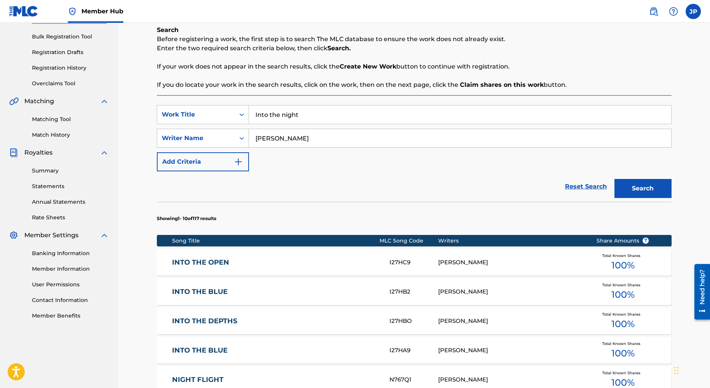
scroll to position [131, 0]
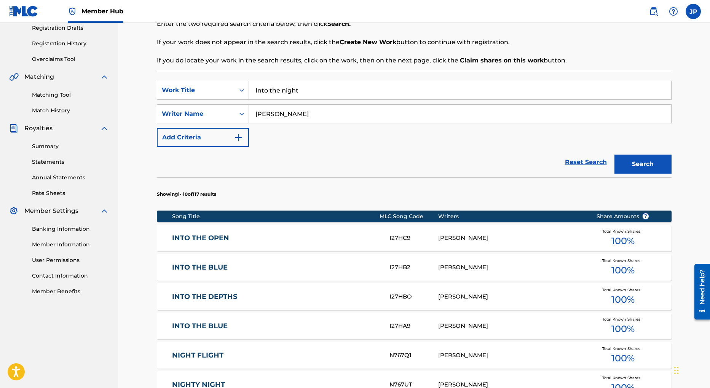
click at [273, 88] on input "Into the night" at bounding box center [460, 90] width 422 height 18
click at [280, 90] on input "Dancinbg Mood" at bounding box center [460, 90] width 422 height 18
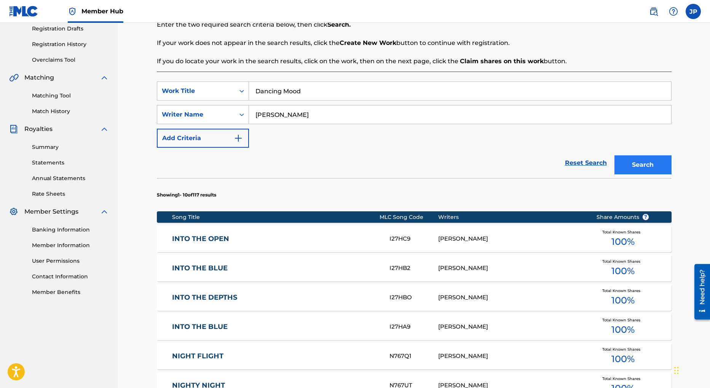
type input "Dancing Mood"
click at [652, 166] on button "Search" at bounding box center [643, 164] width 57 height 19
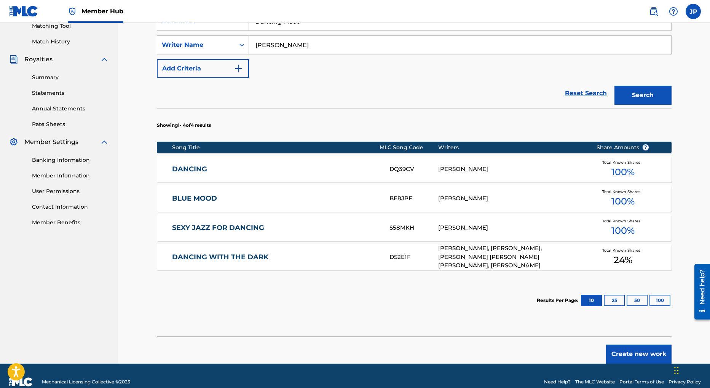
scroll to position [212, 0]
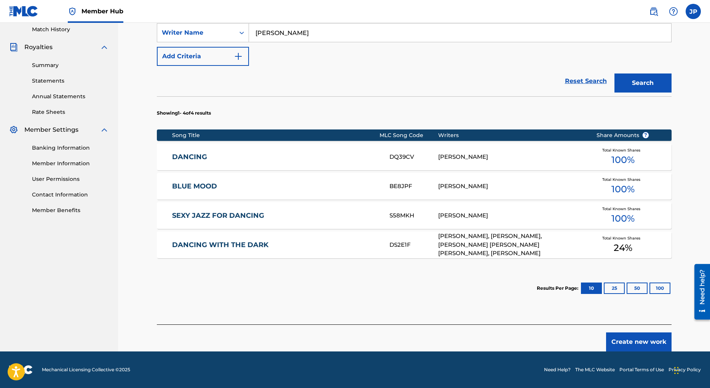
click at [191, 157] on link "DANCING" at bounding box center [275, 157] width 207 height 9
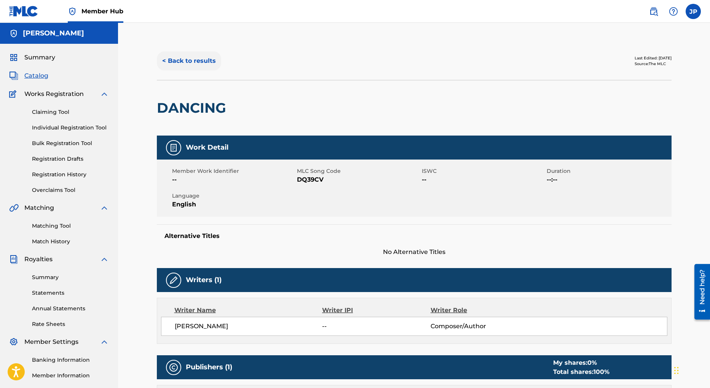
drag, startPoint x: 182, startPoint y: 62, endPoint x: 199, endPoint y: 64, distance: 16.4
click at [182, 62] on button "< Back to results" at bounding box center [189, 60] width 64 height 19
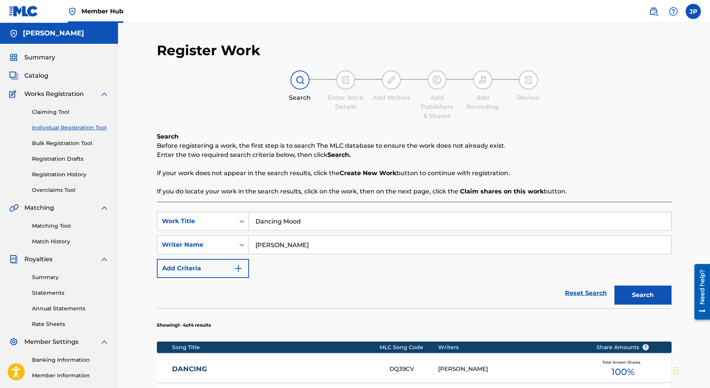
scroll to position [84, 0]
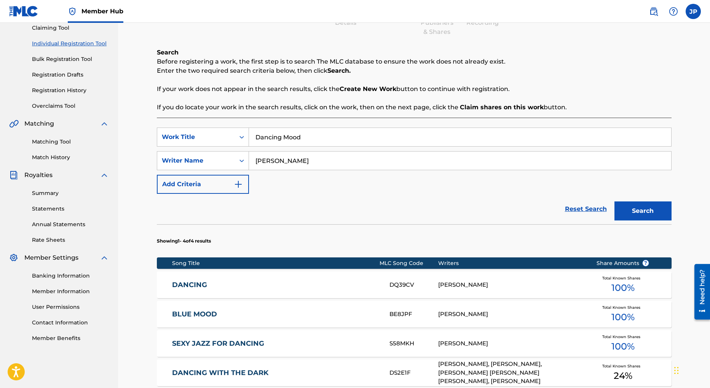
click at [302, 142] on input "Dancing Mood" at bounding box center [460, 137] width 422 height 18
type input "Into the Night"
click at [648, 213] on button "Search" at bounding box center [643, 210] width 57 height 19
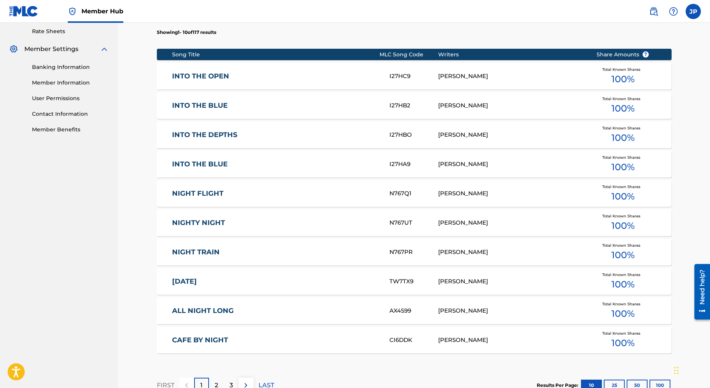
scroll to position [332, 0]
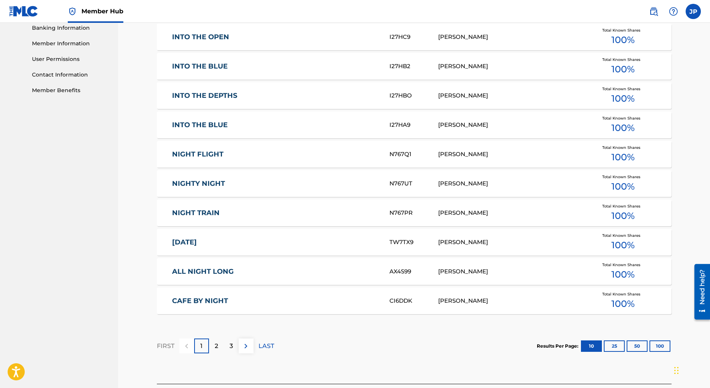
click at [216, 301] on link "CAFE BY NIGHT" at bounding box center [275, 301] width 207 height 9
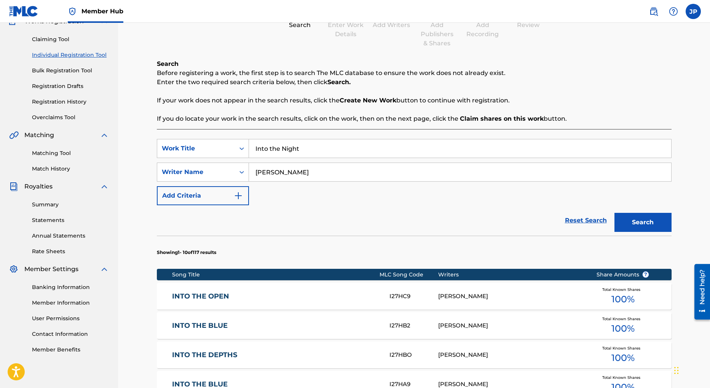
scroll to position [54, 0]
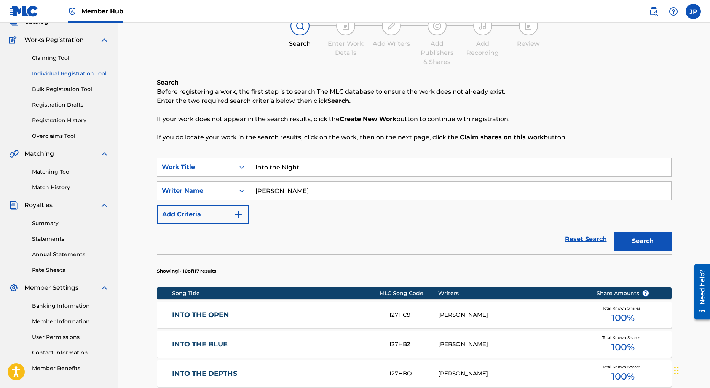
click at [274, 169] on input "Into the Night" at bounding box center [460, 167] width 422 height 18
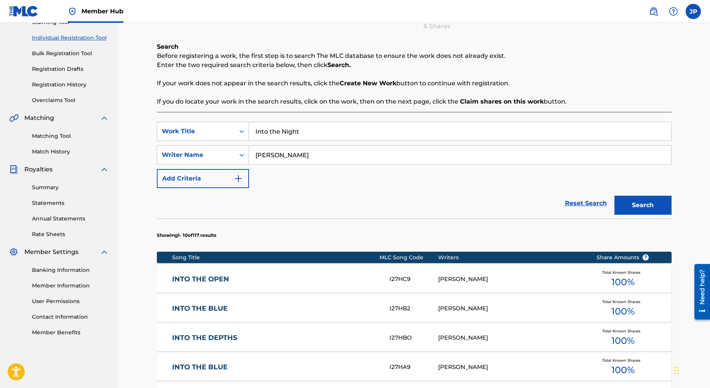
scroll to position [98, 0]
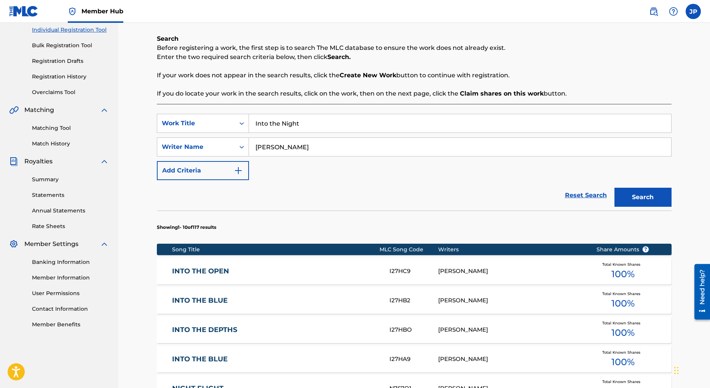
click at [327, 127] on input "Into the Night" at bounding box center [460, 123] width 422 height 18
click at [327, 125] on input "Into the Night" at bounding box center [460, 123] width 422 height 18
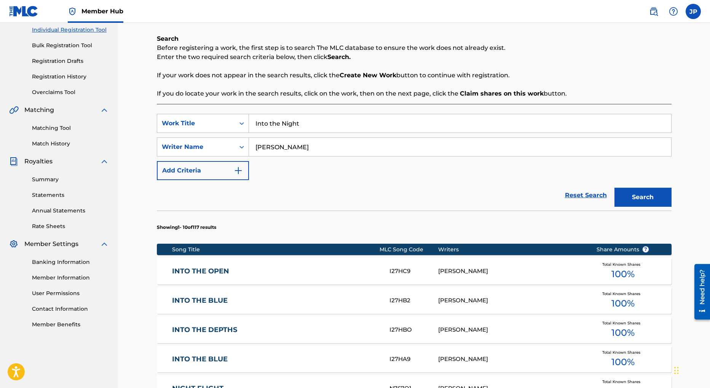
click at [327, 125] on input "Into the Night" at bounding box center [460, 123] width 422 height 18
type input "Turn of Phrase"
drag, startPoint x: 650, startPoint y: 200, endPoint x: 422, endPoint y: 141, distance: 235.9
click at [648, 200] on button "Search" at bounding box center [643, 197] width 57 height 19
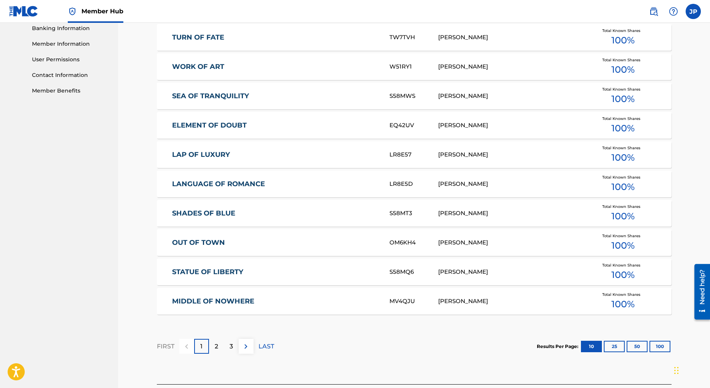
scroll to position [328, 0]
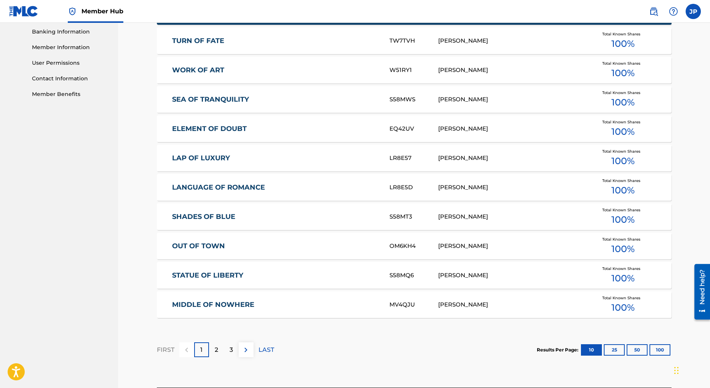
click at [210, 158] on link "LAP OF LUXURY" at bounding box center [275, 158] width 207 height 9
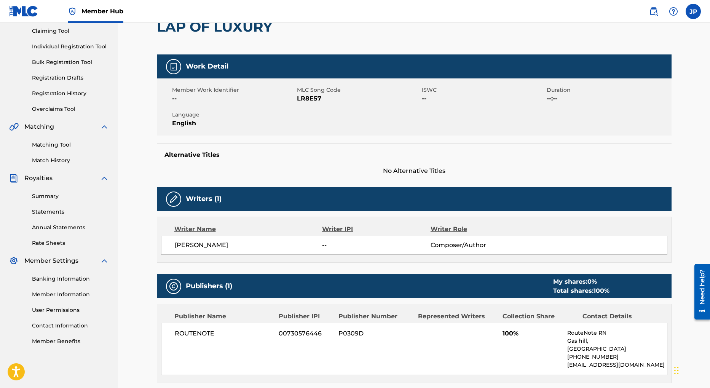
scroll to position [79, 0]
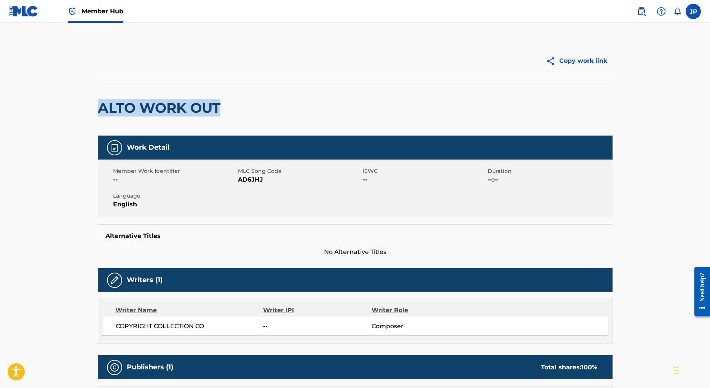
drag, startPoint x: 101, startPoint y: 108, endPoint x: 241, endPoint y: 106, distance: 139.8
click at [241, 106] on div "ALTO WORK OUT" at bounding box center [355, 108] width 515 height 56
copy h2 "ALTO WORK OUT"
click at [272, 109] on div "ALTO WORK OUT" at bounding box center [355, 108] width 515 height 56
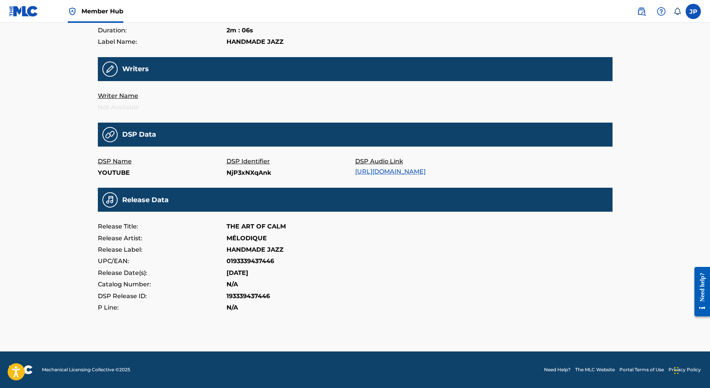
scroll to position [156, 0]
drag, startPoint x: 285, startPoint y: 226, endPoint x: 265, endPoint y: 234, distance: 21.0
click at [235, 231] on div "Release Title: THE ART OF CALM" at bounding box center [355, 226] width 515 height 11
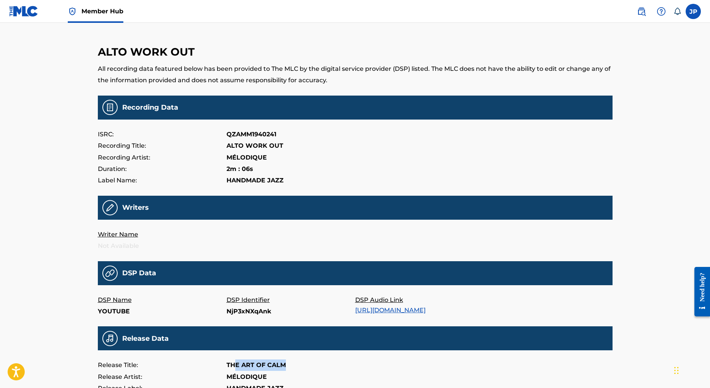
scroll to position [0, 0]
